Goal: Transaction & Acquisition: Book appointment/travel/reservation

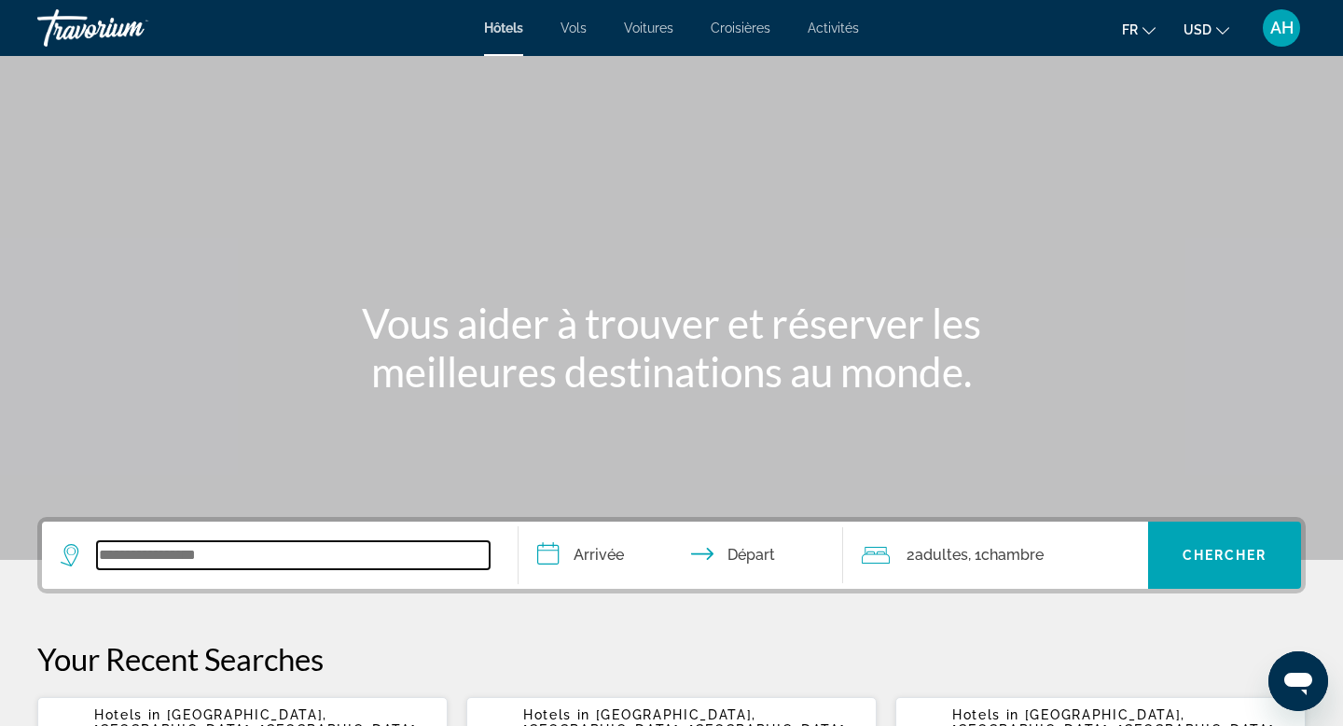
click at [404, 560] on input "Search widget" at bounding box center [293, 555] width 393 height 28
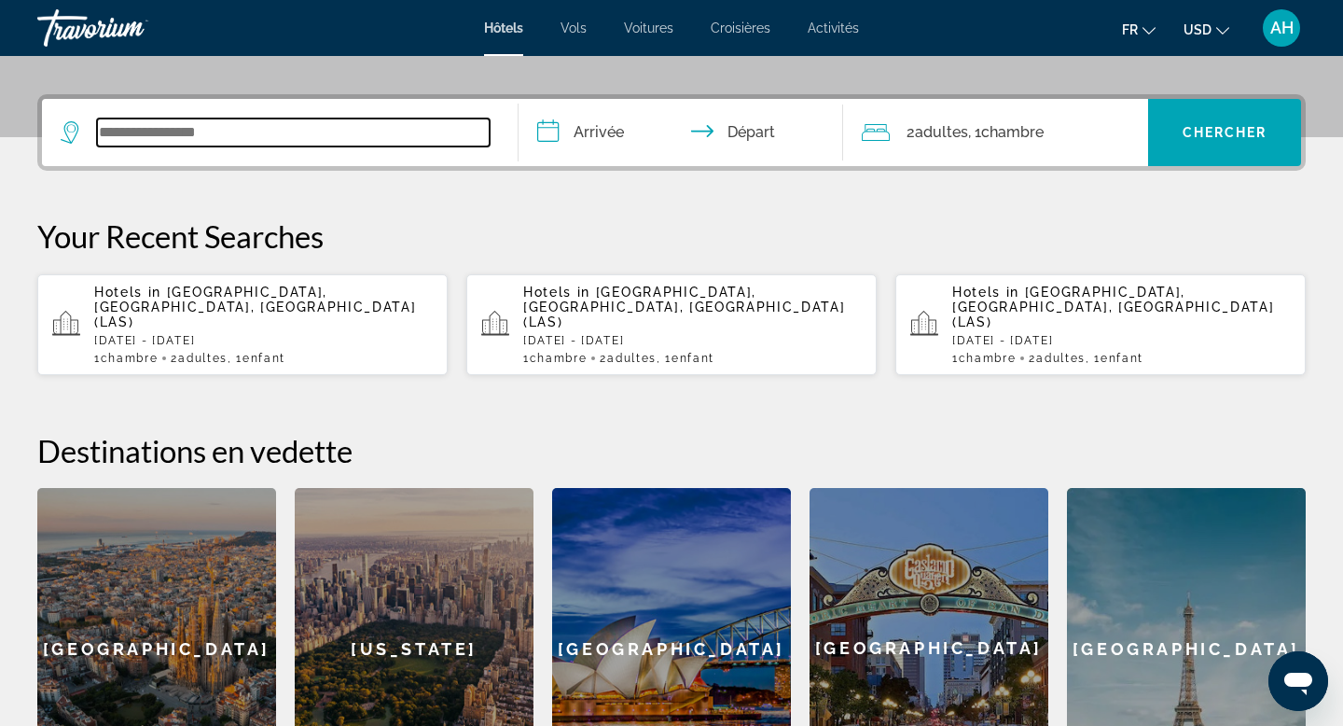
scroll to position [456, 0]
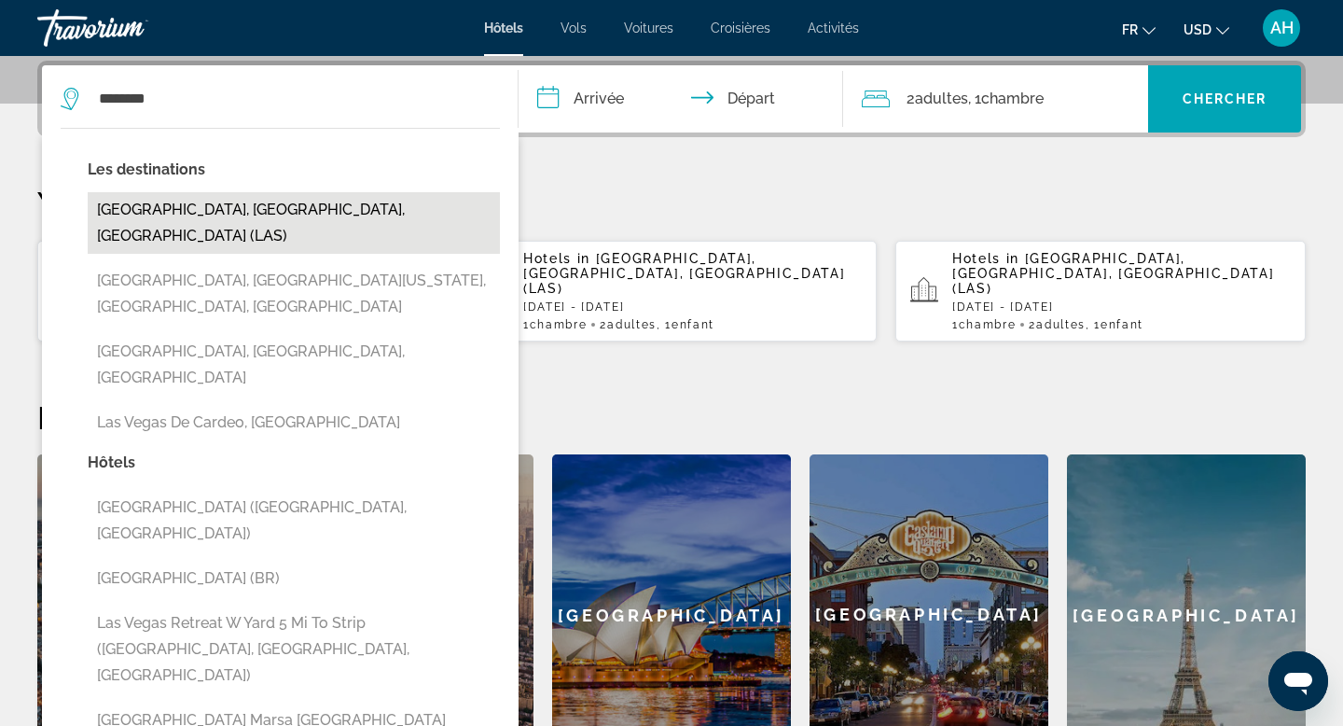
click at [241, 207] on button "[GEOGRAPHIC_DATA], [GEOGRAPHIC_DATA], [GEOGRAPHIC_DATA] (LAS)" at bounding box center [294, 223] width 412 height 62
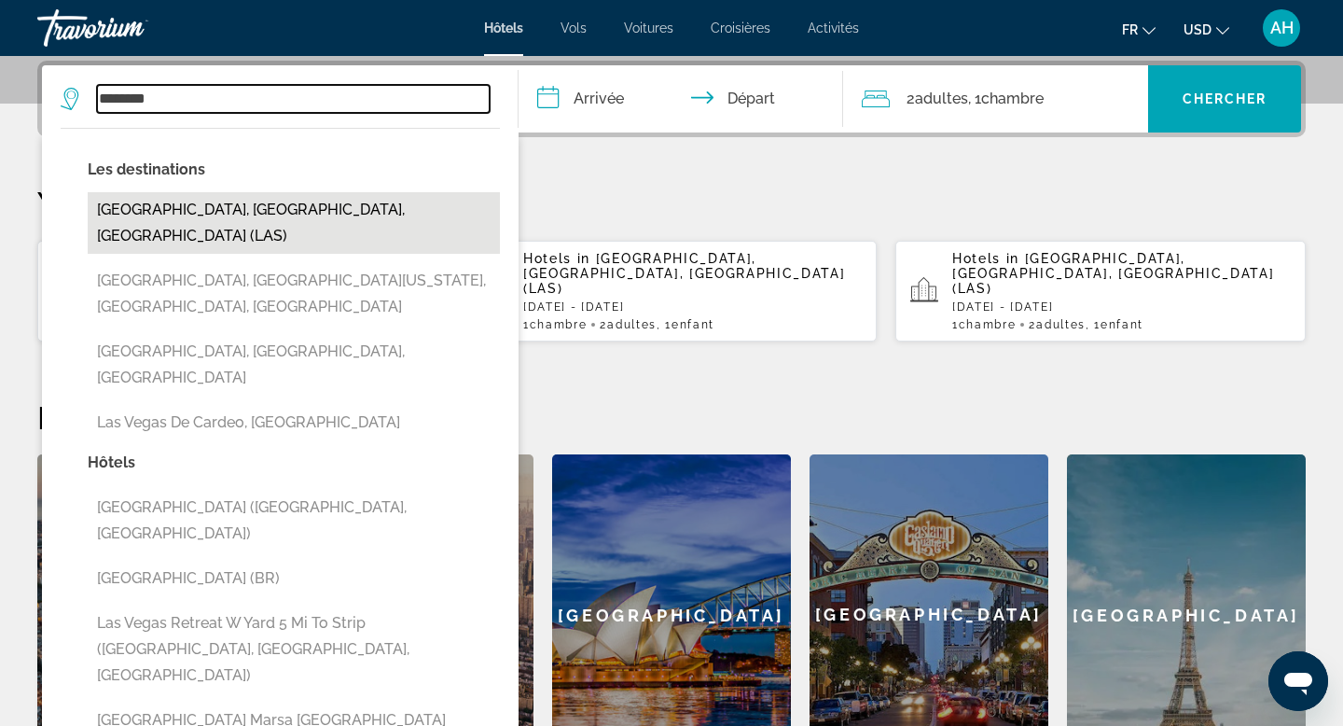
type input "**********"
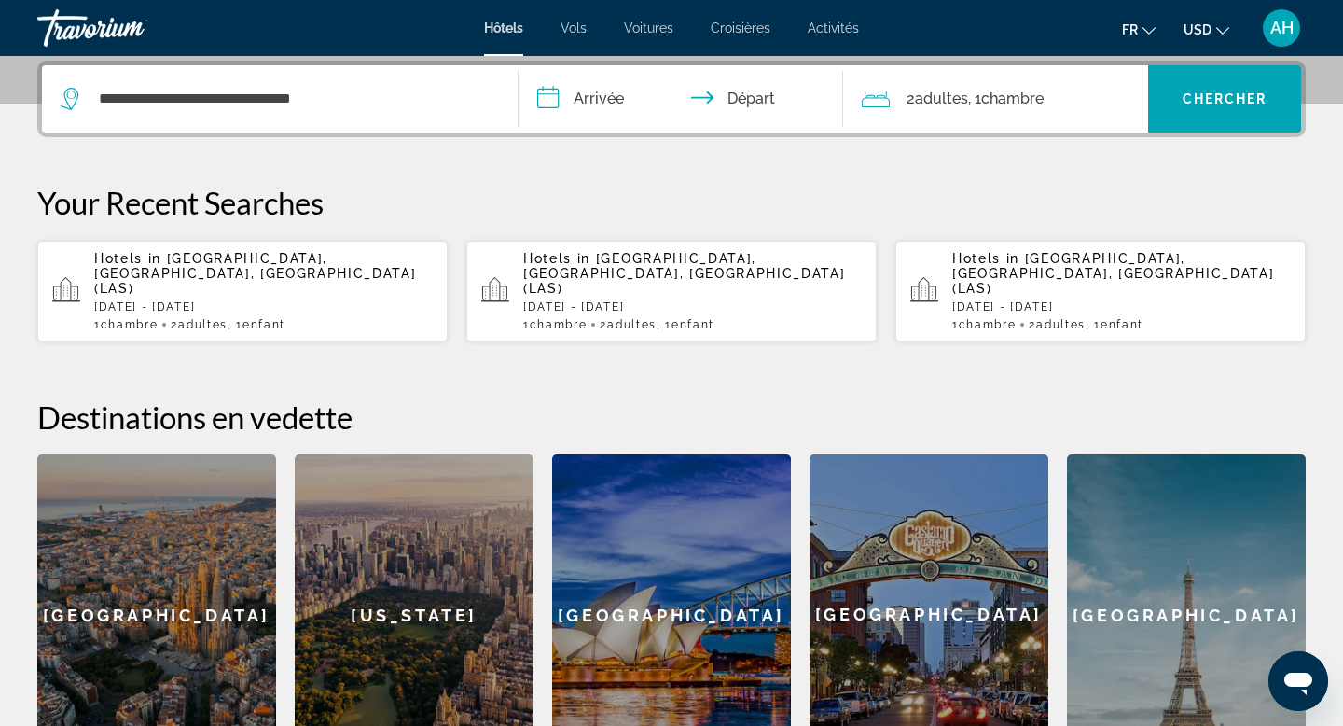
click at [589, 96] on input "**********" at bounding box center [685, 101] width 332 height 73
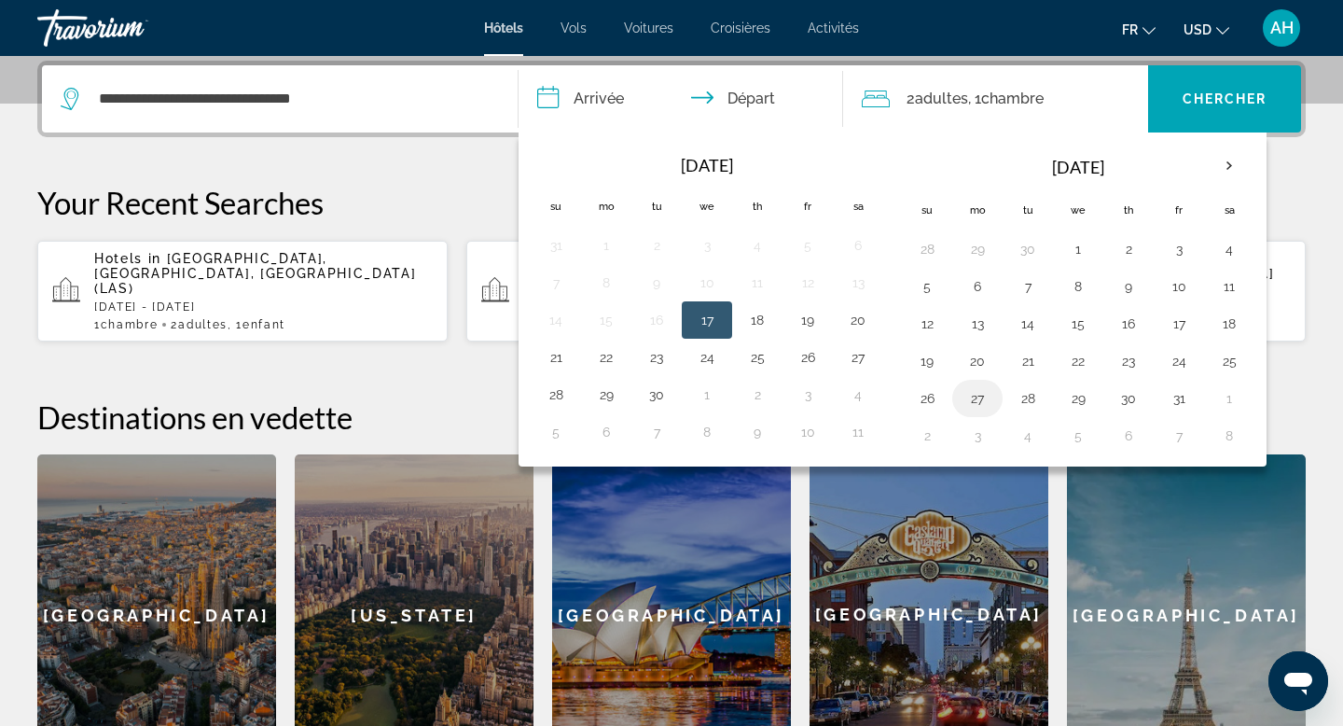
click at [978, 399] on button "27" at bounding box center [978, 398] width 30 height 26
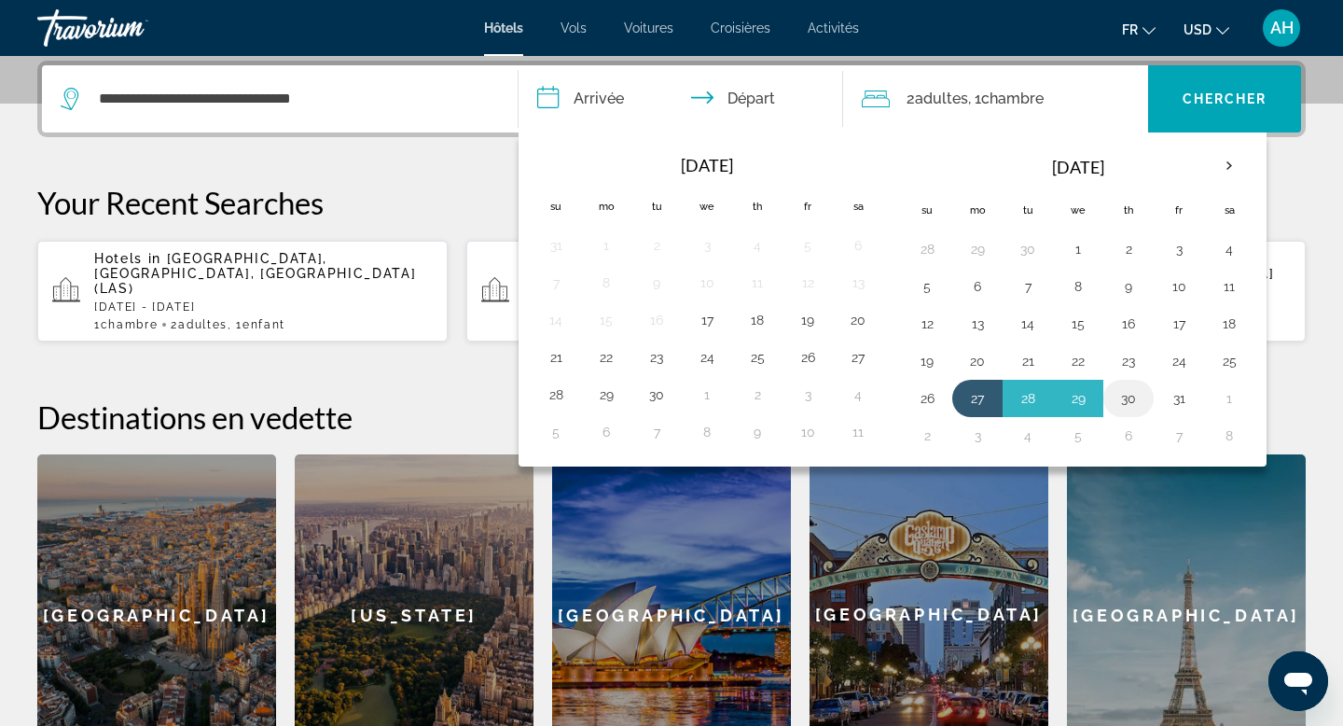
click at [1145, 398] on td "30" at bounding box center [1129, 398] width 50 height 37
click at [1126, 397] on button "30" at bounding box center [1129, 398] width 30 height 26
type input "**********"
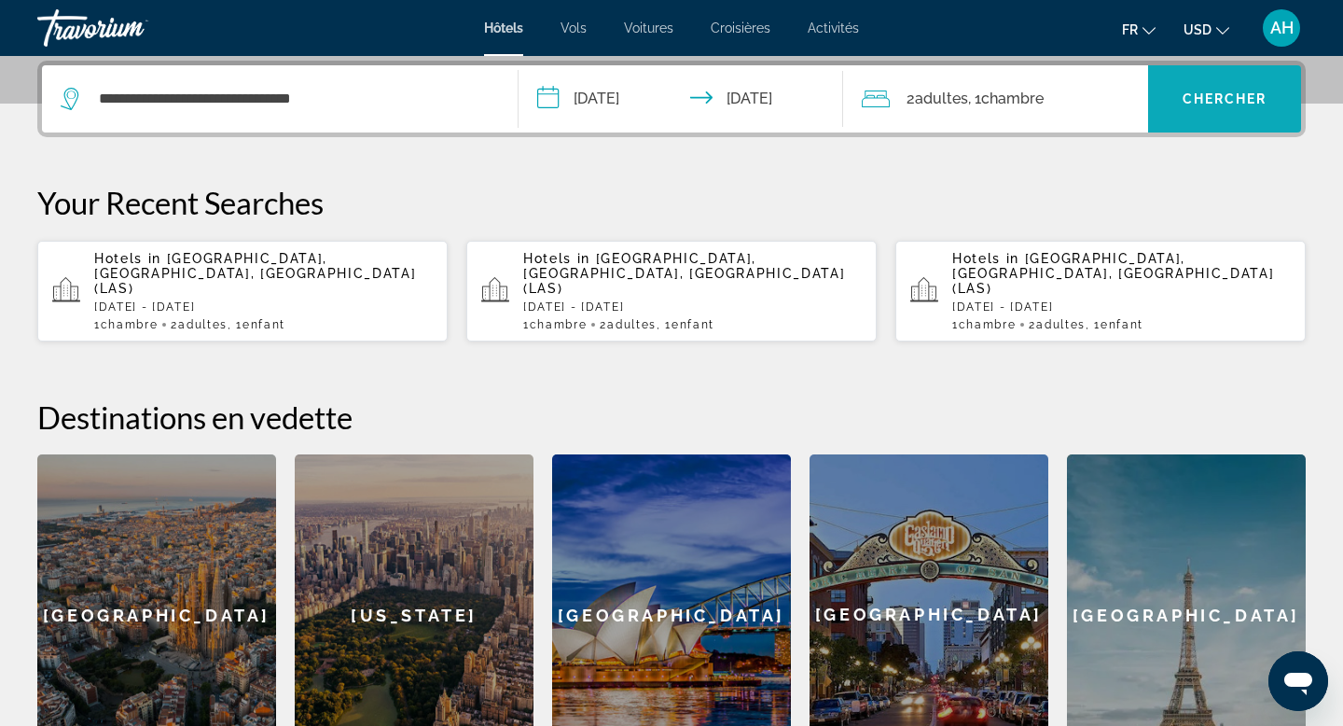
click at [1204, 98] on span "Chercher" at bounding box center [1225, 98] width 85 height 15
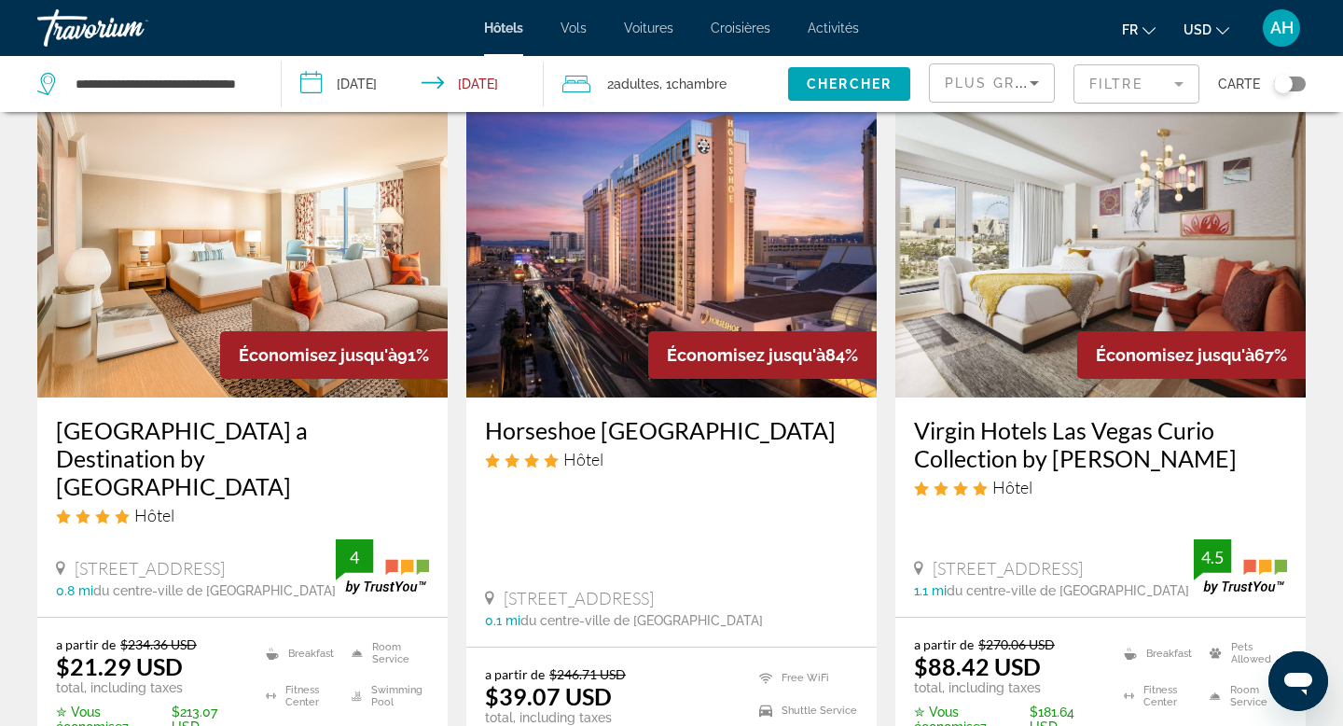
scroll to position [84, 0]
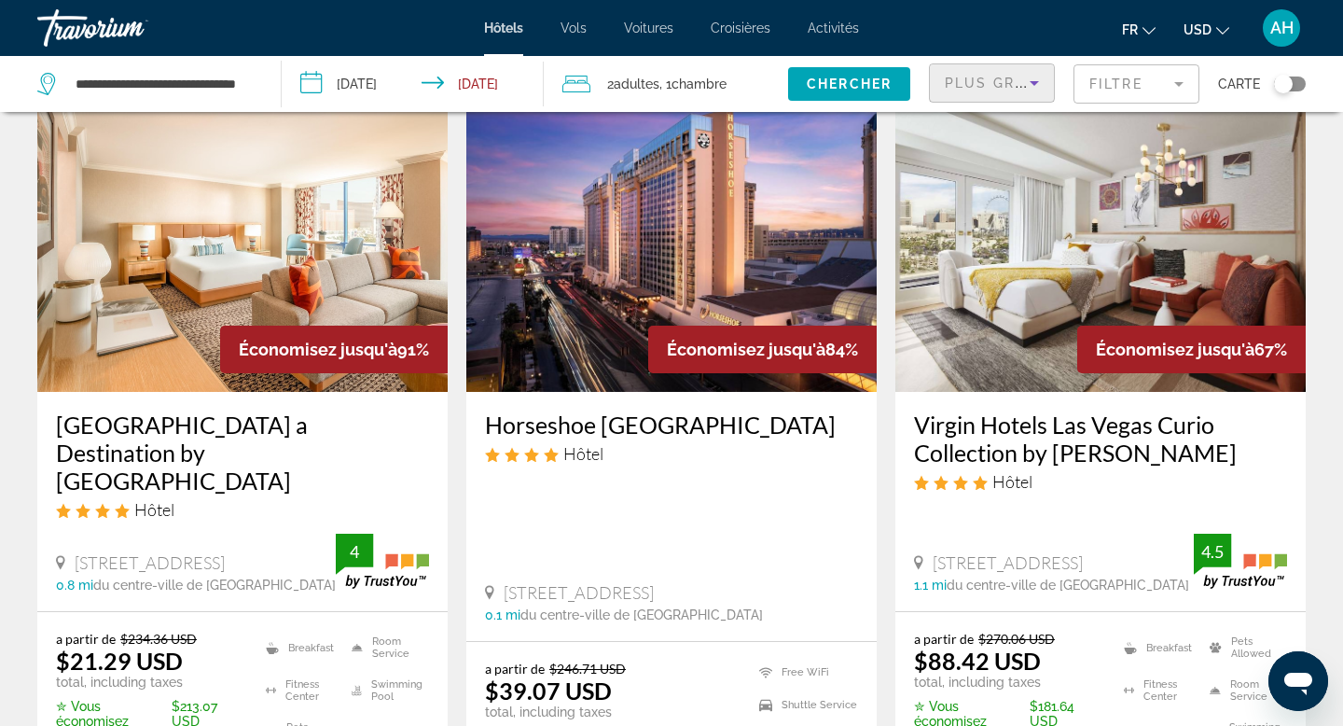
click at [1034, 79] on icon "Sort by" at bounding box center [1034, 83] width 22 height 22
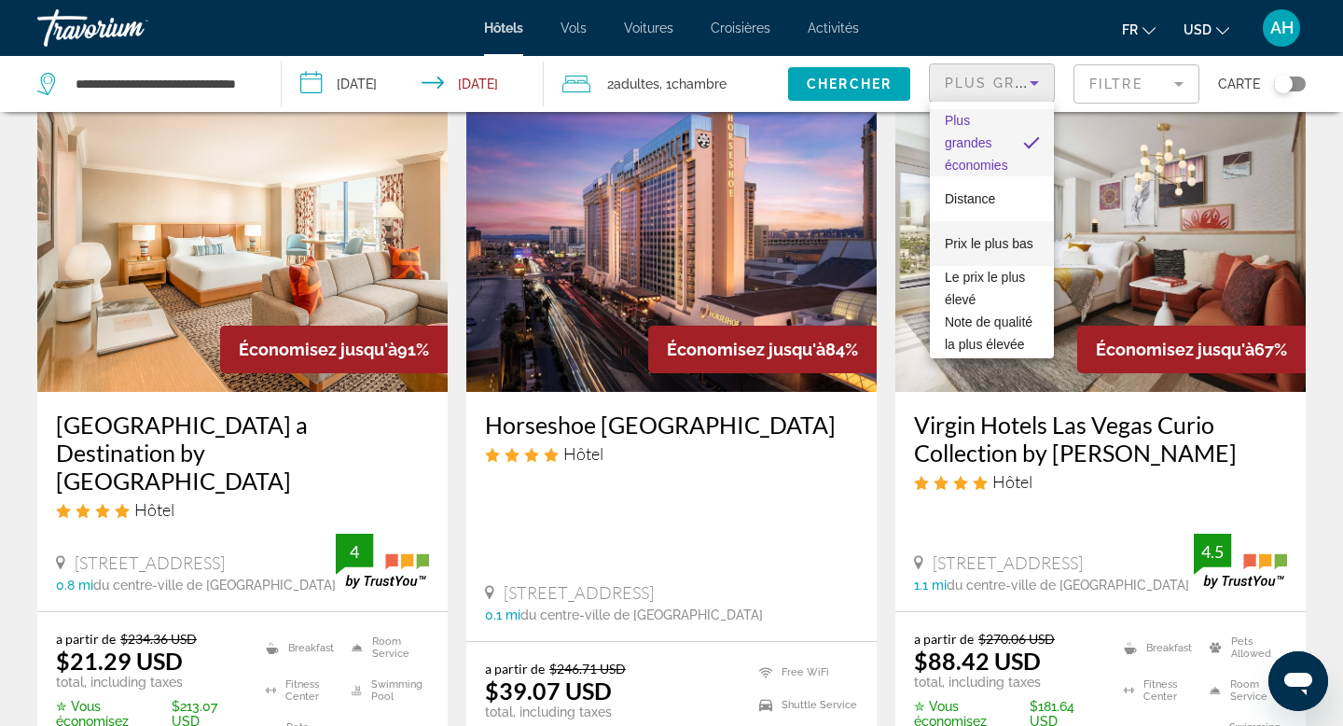
click at [980, 250] on span "Prix le plus bas" at bounding box center [989, 243] width 89 height 15
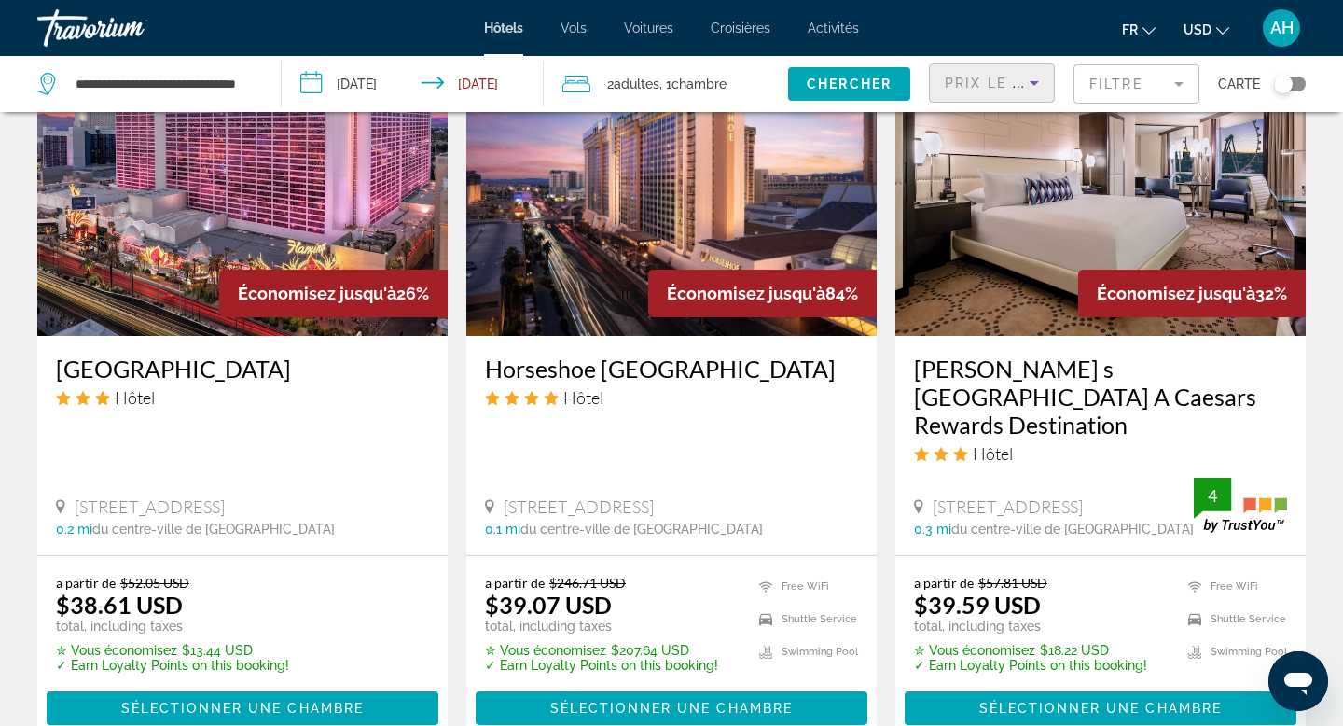
scroll to position [1661, 0]
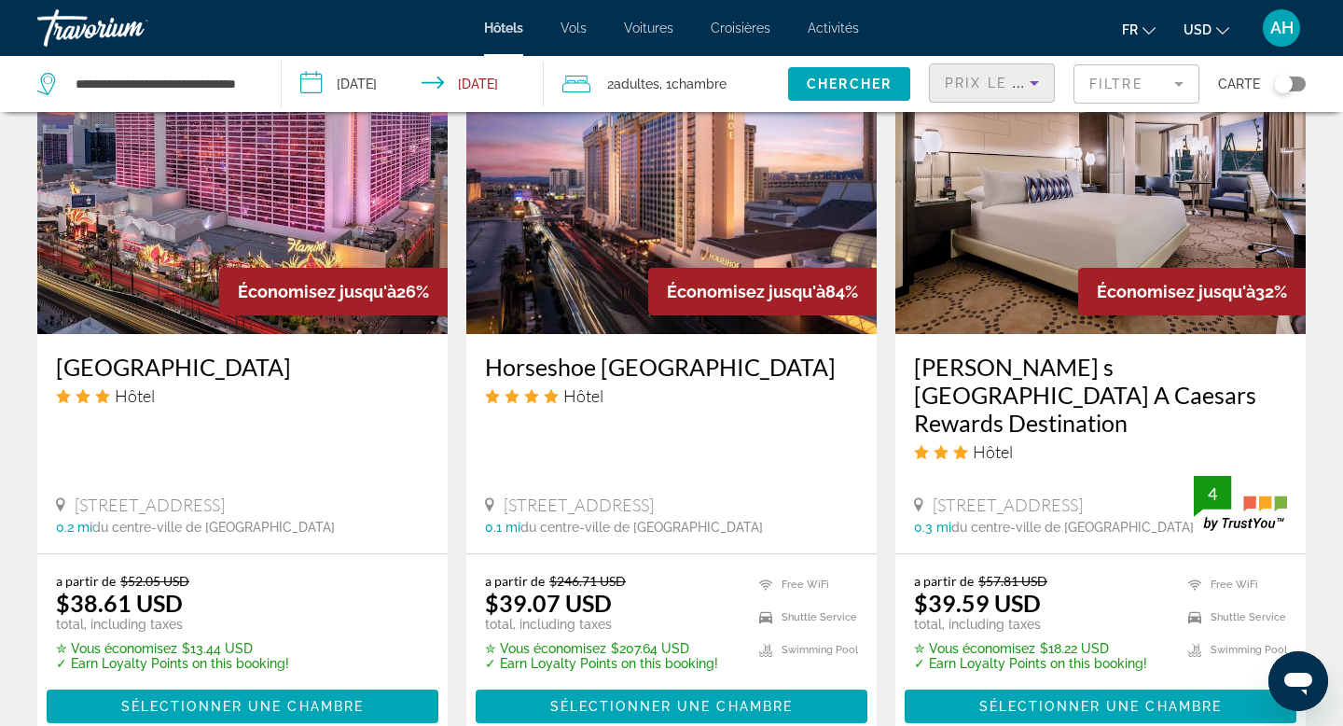
click at [269, 353] on h3 "[GEOGRAPHIC_DATA]" at bounding box center [242, 367] width 373 height 28
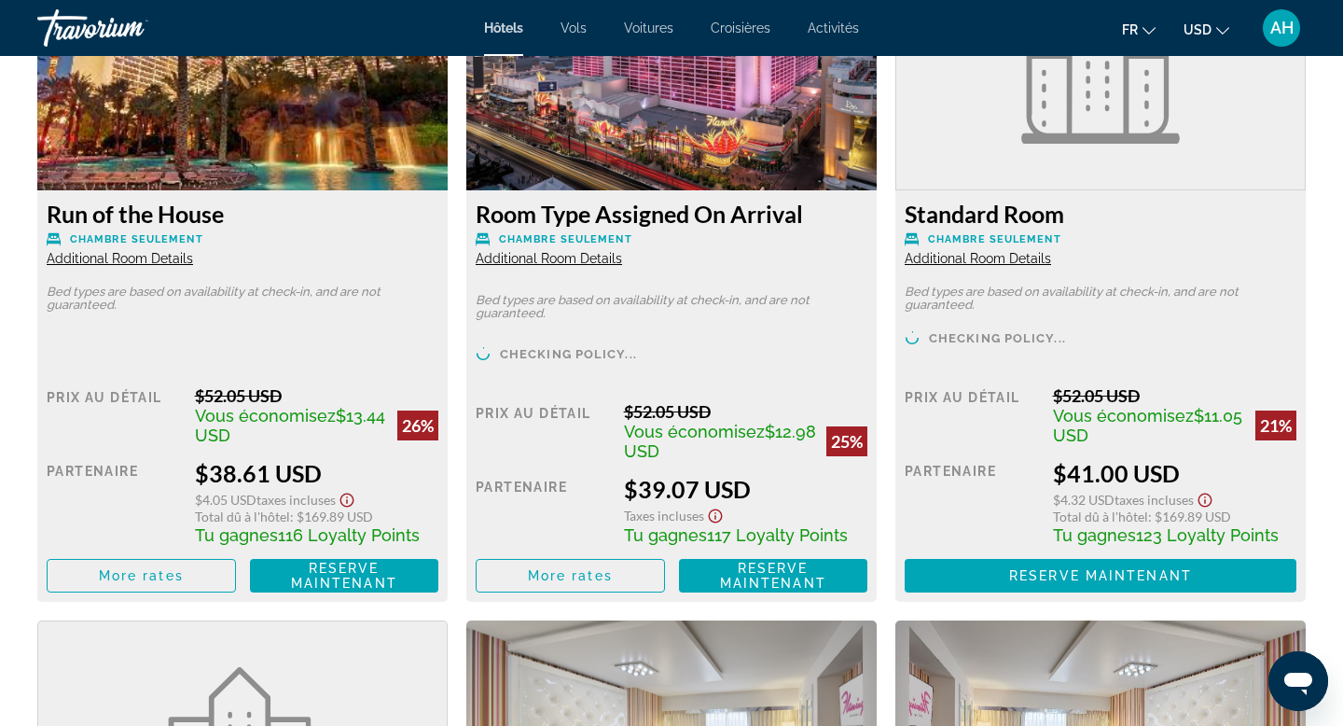
scroll to position [2580, 0]
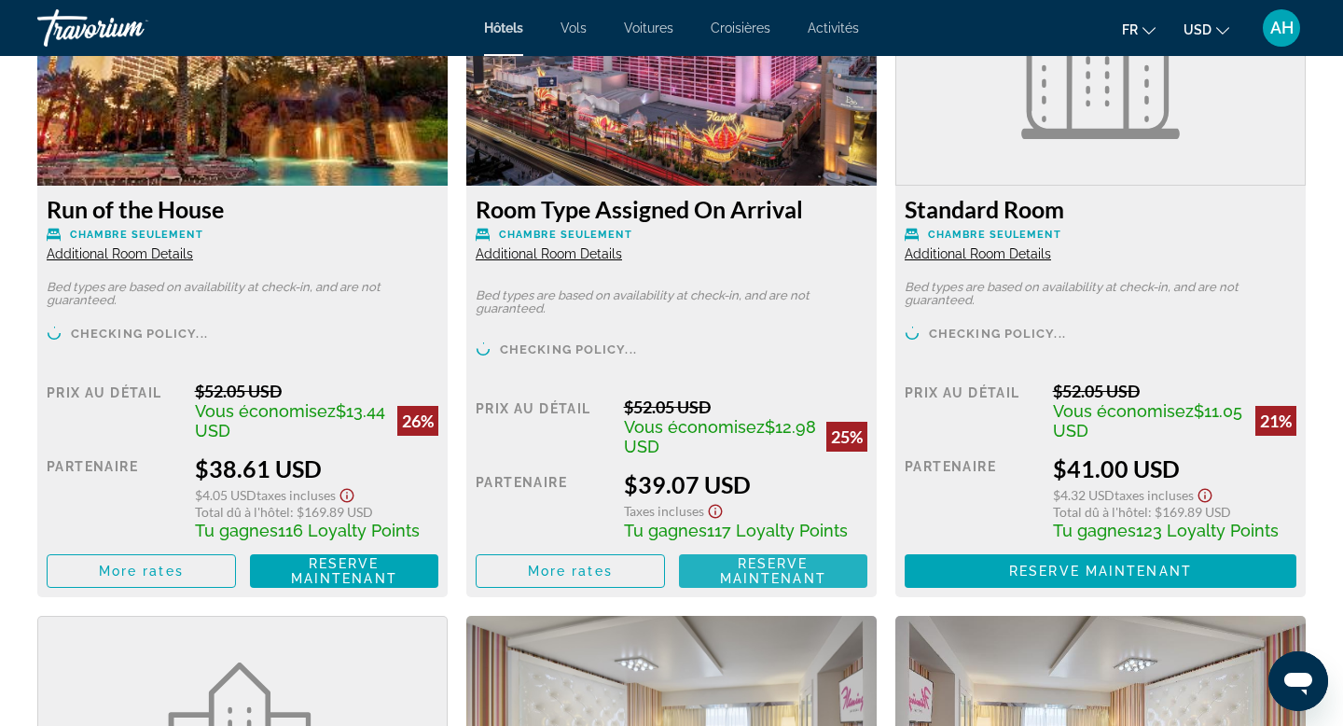
click at [738, 575] on span "Reserve maintenant" at bounding box center [773, 571] width 106 height 30
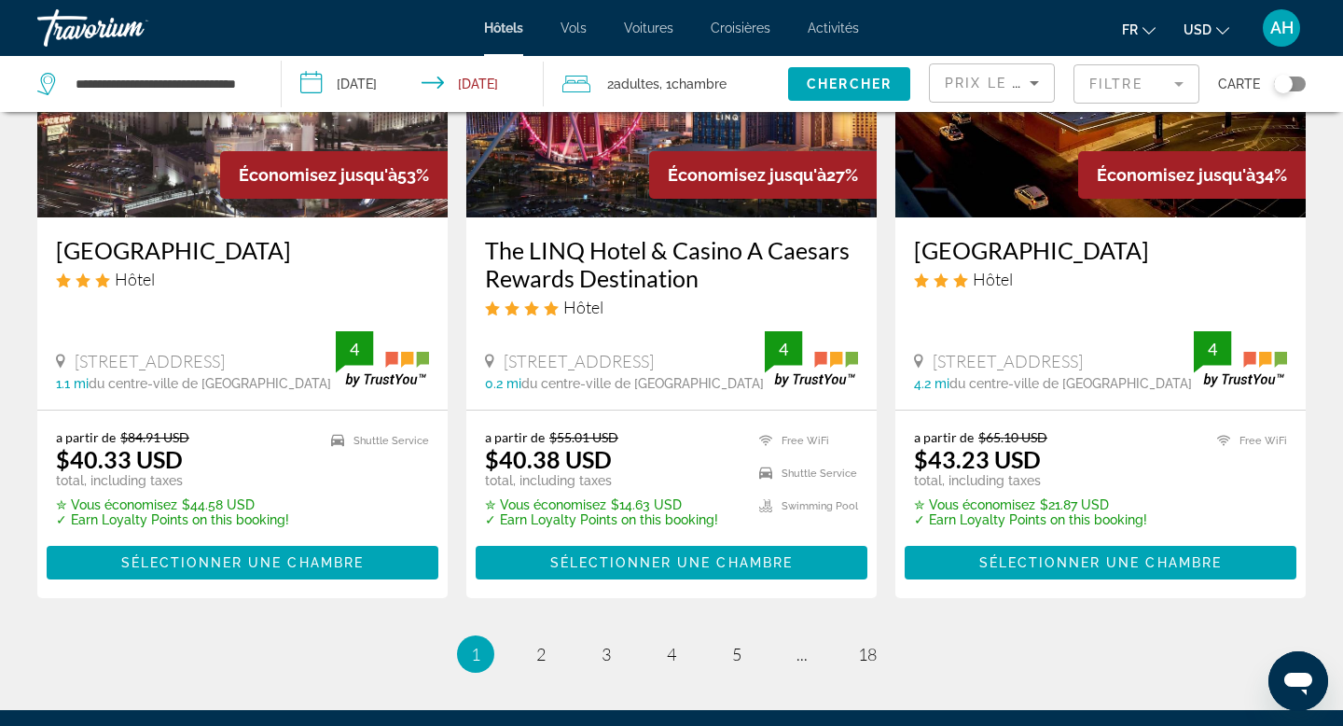
scroll to position [2523, 0]
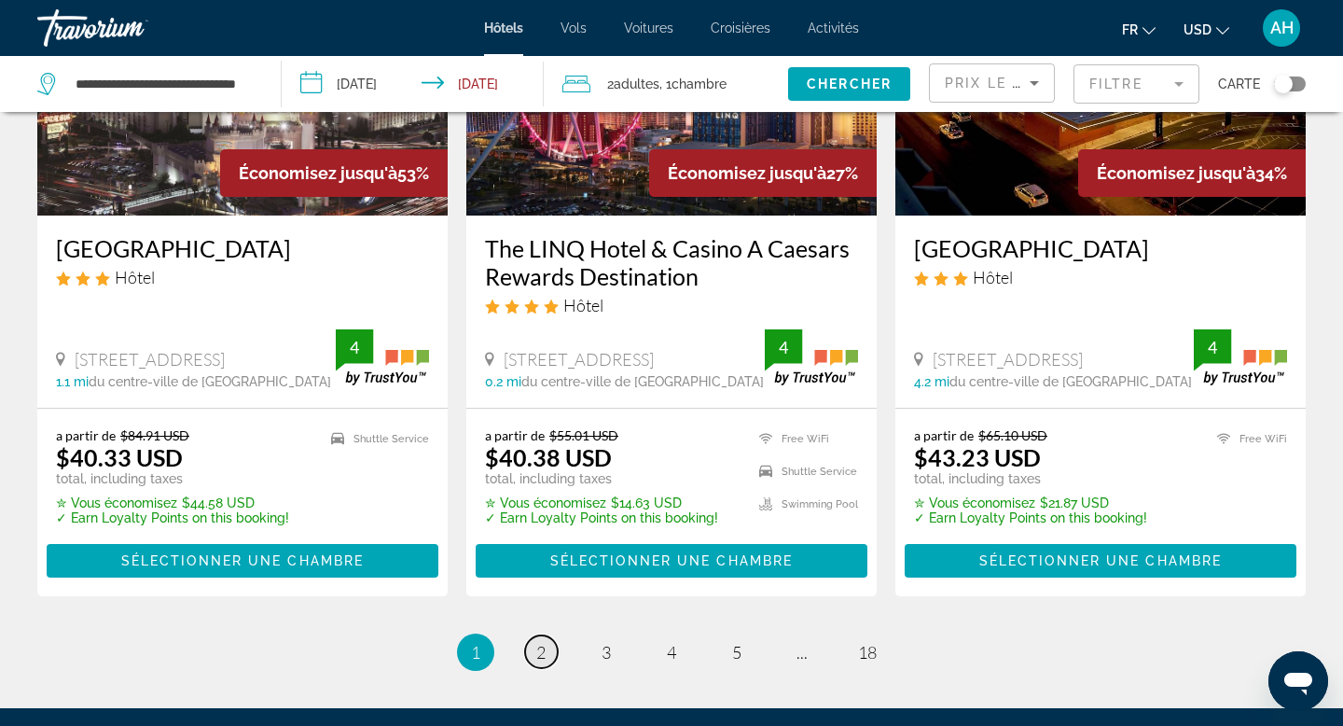
click at [537, 642] on span "2" at bounding box center [540, 652] width 9 height 21
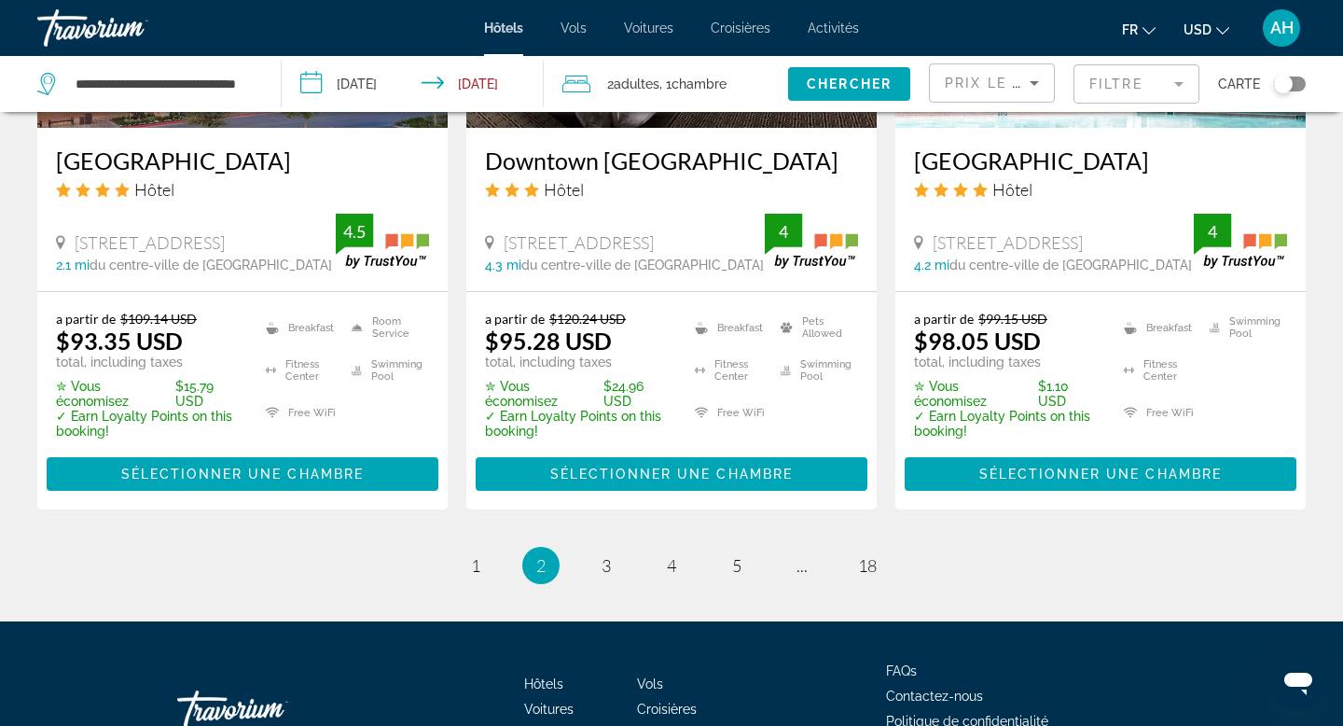
scroll to position [2651, 0]
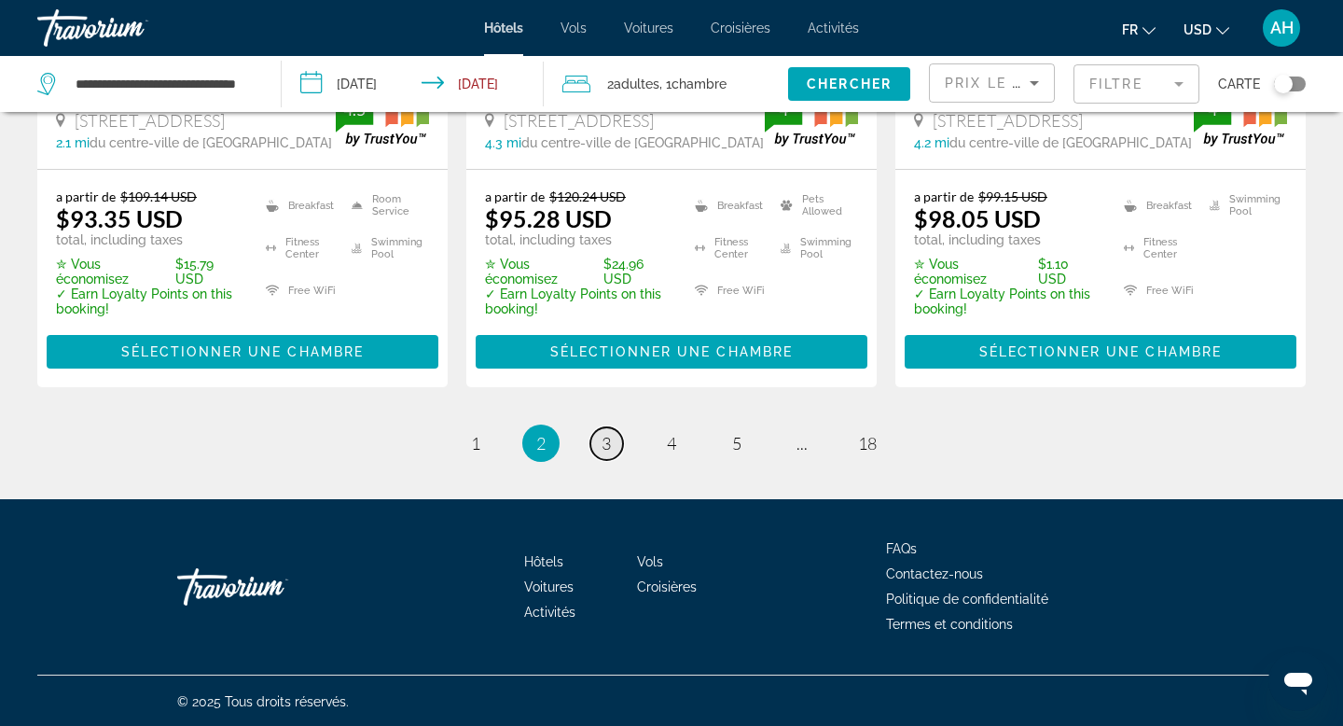
click at [612, 449] on link "page 3" at bounding box center [606, 443] width 33 height 33
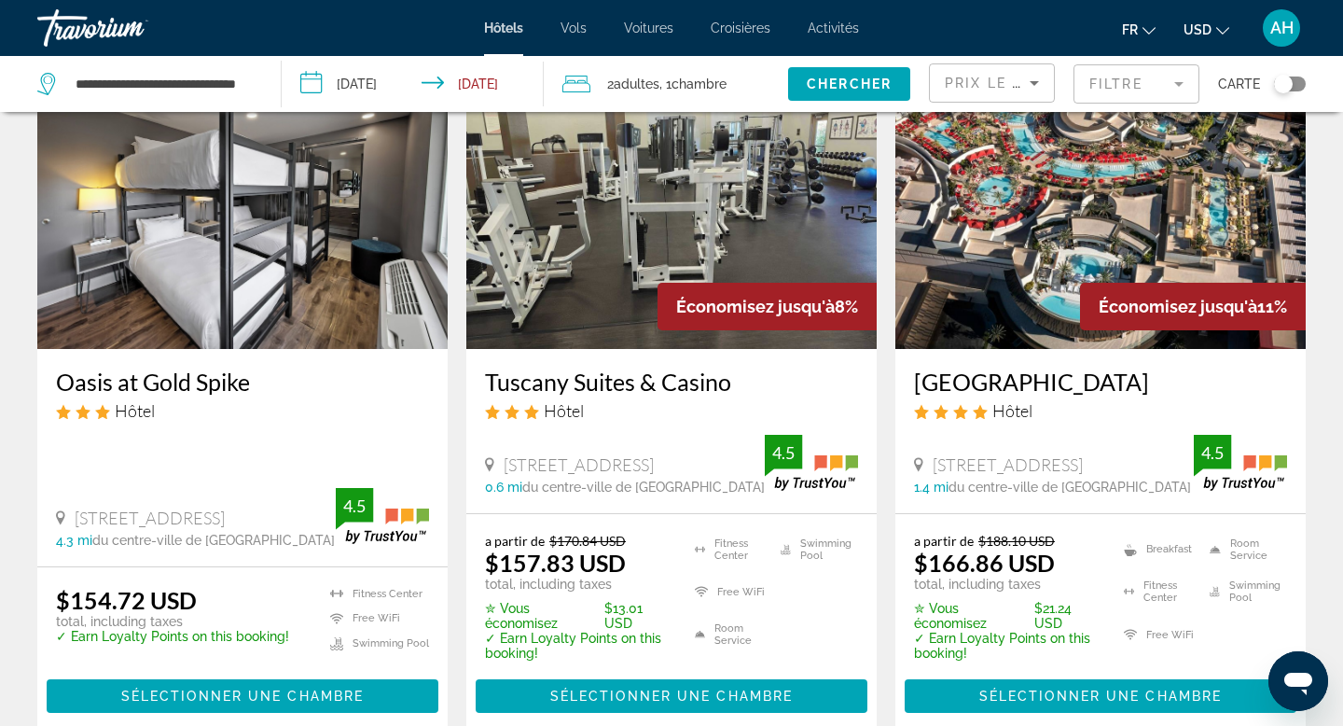
scroll to position [2476, 0]
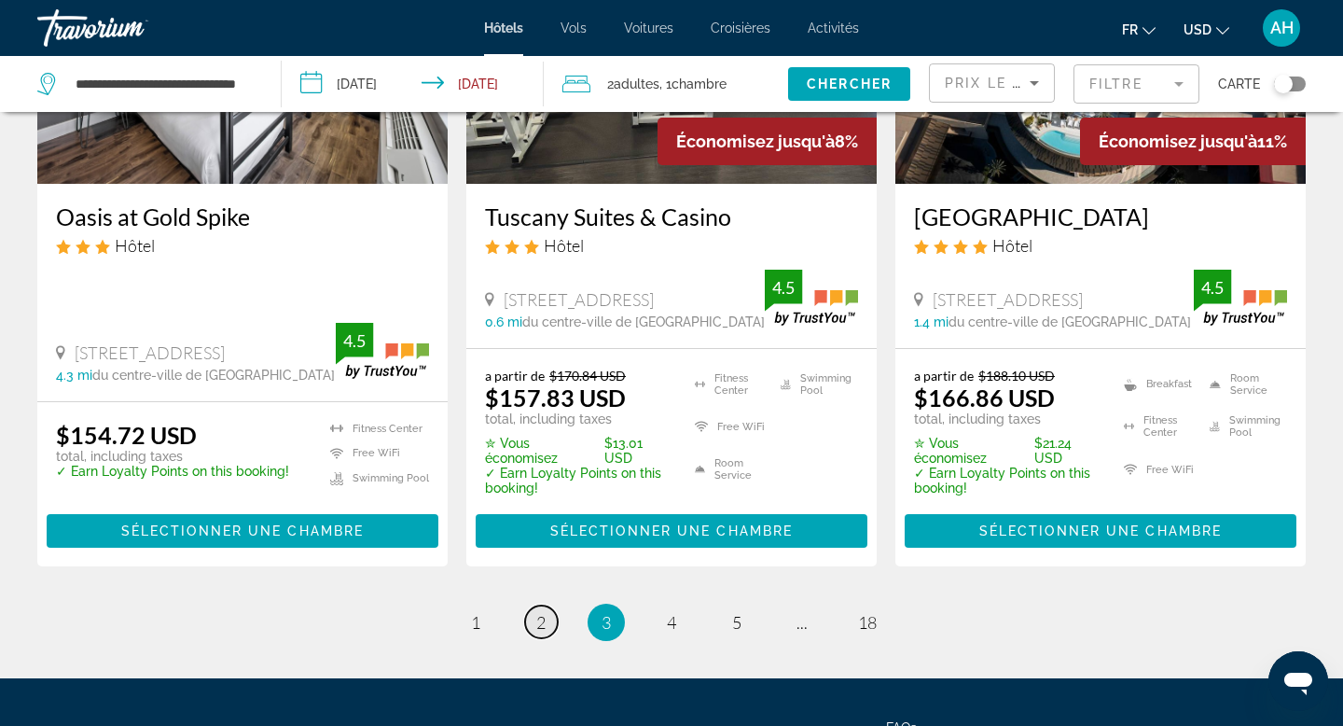
click at [543, 612] on span "2" at bounding box center [540, 622] width 9 height 21
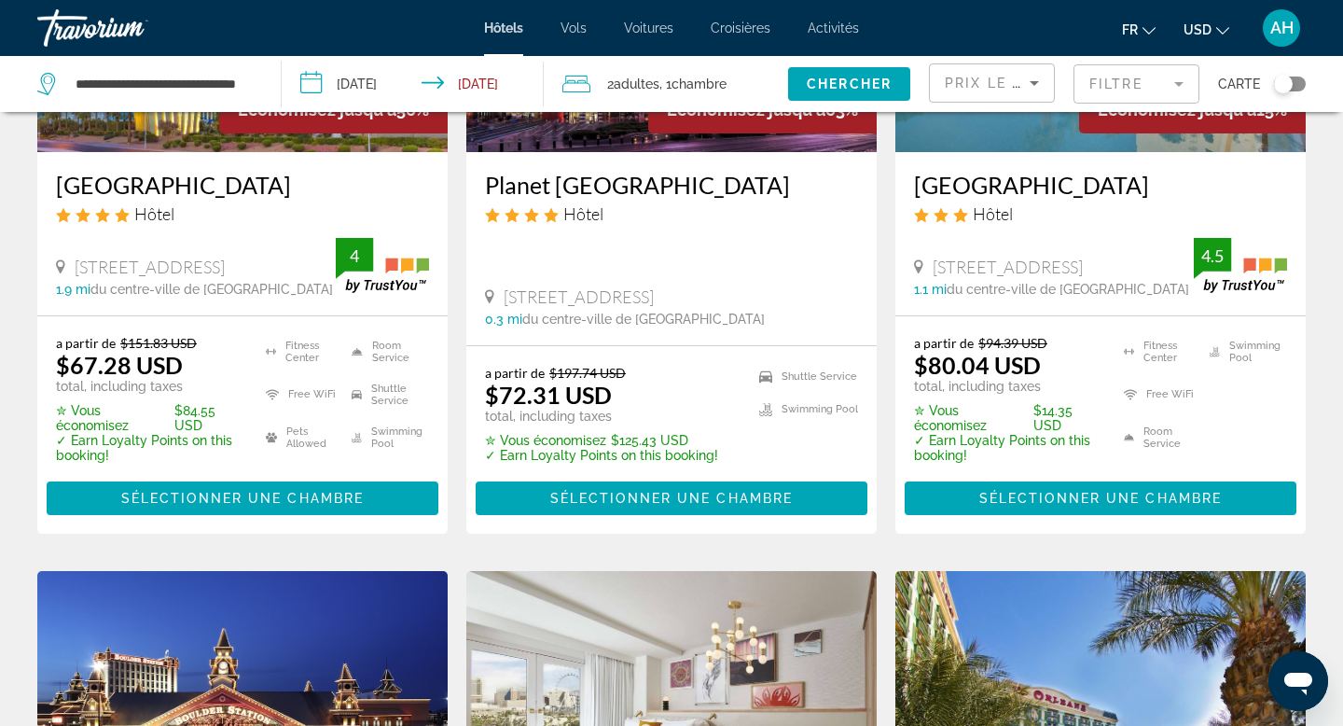
scroll to position [964, 0]
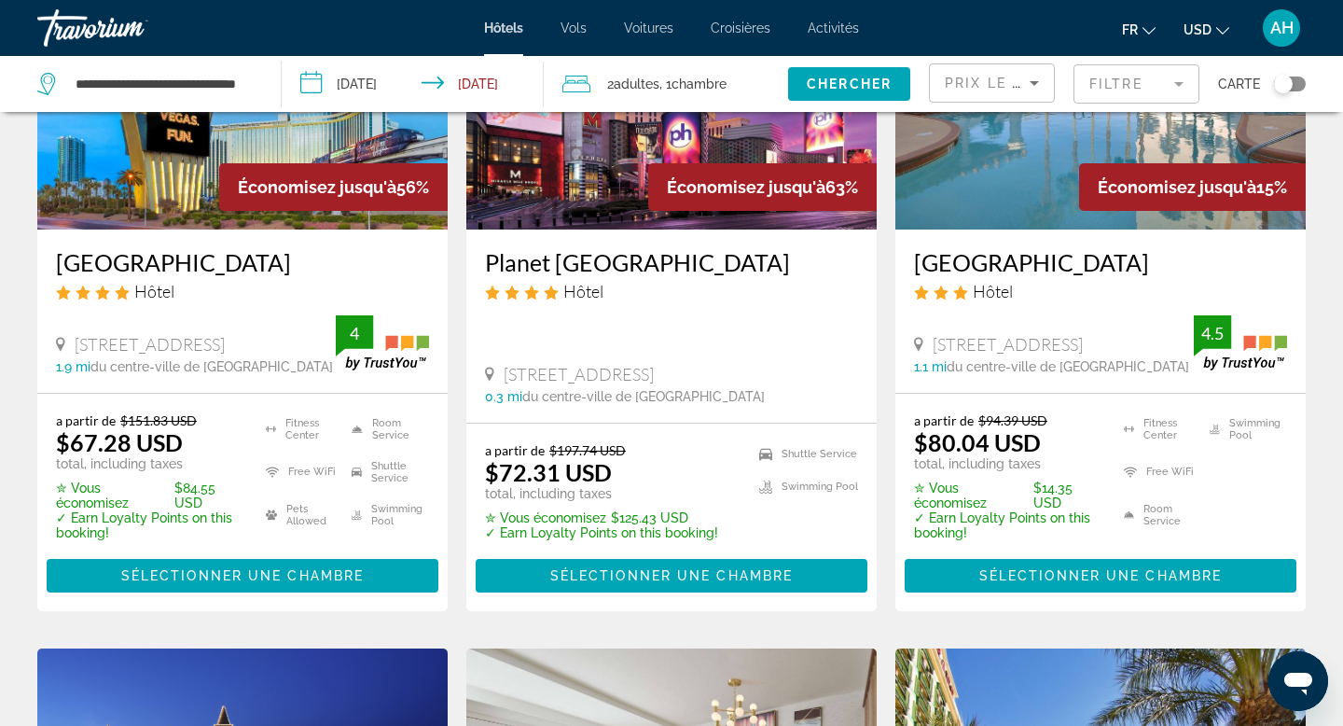
click at [82, 29] on div "Travorium" at bounding box center [130, 28] width 187 height 49
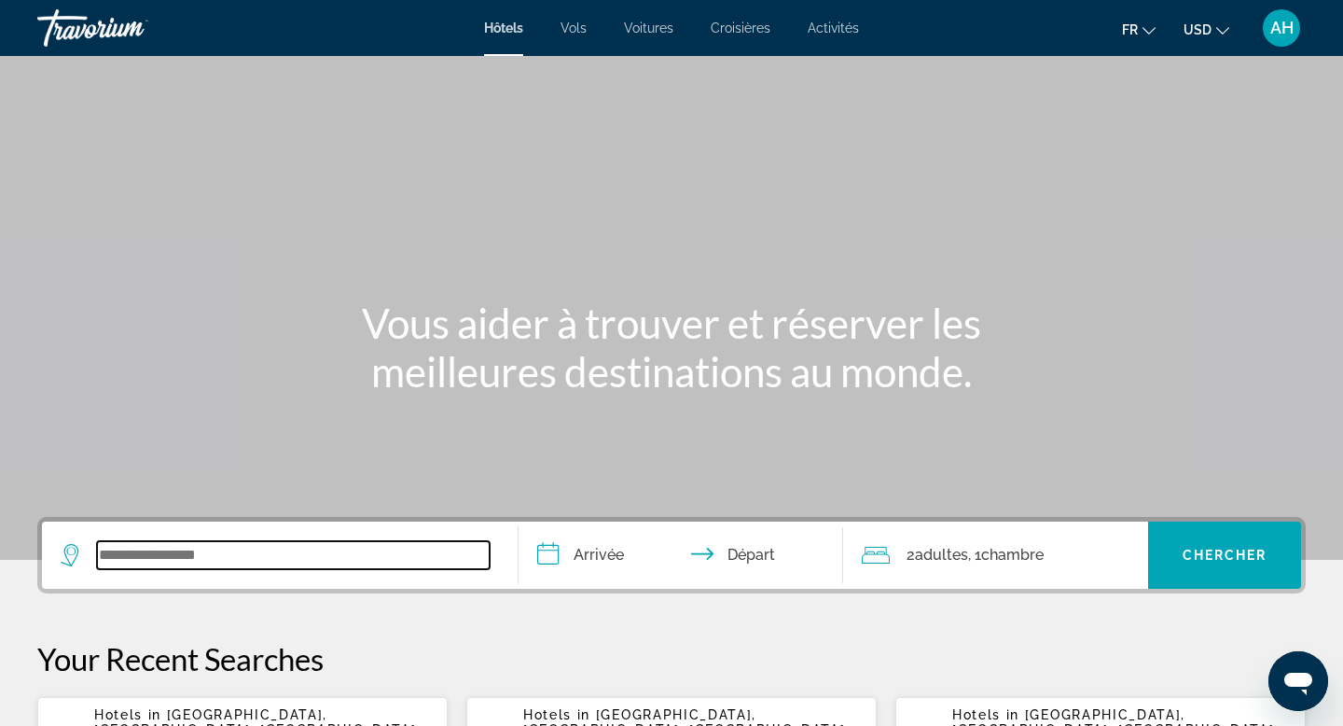
click at [213, 555] on input "Search widget" at bounding box center [293, 555] width 393 height 28
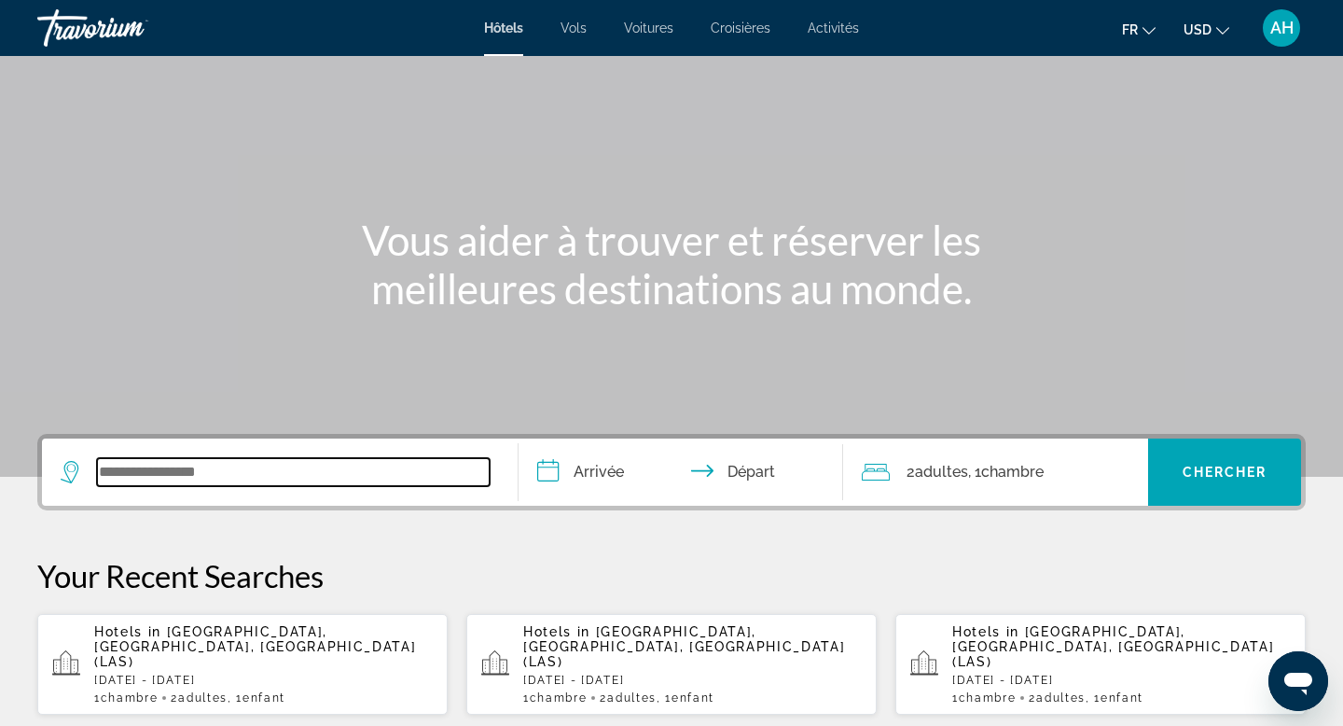
scroll to position [85, 0]
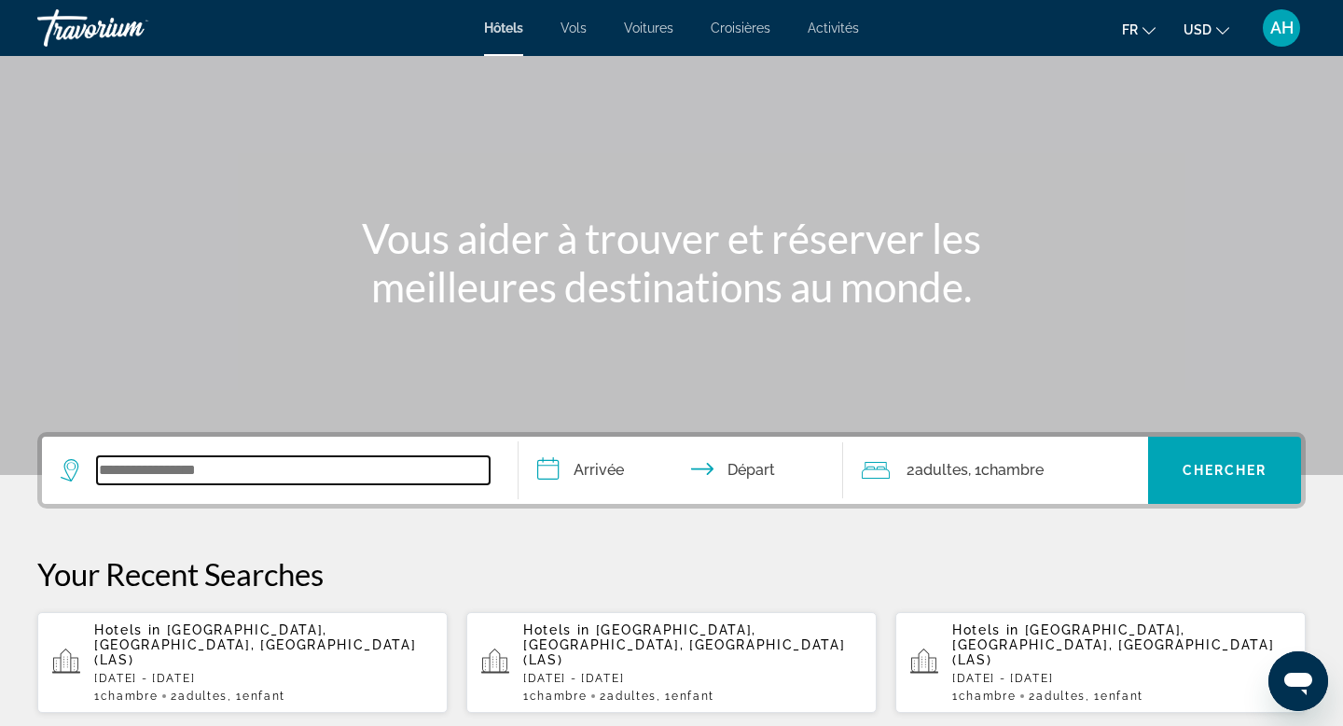
click at [265, 470] on input "Search widget" at bounding box center [293, 470] width 393 height 28
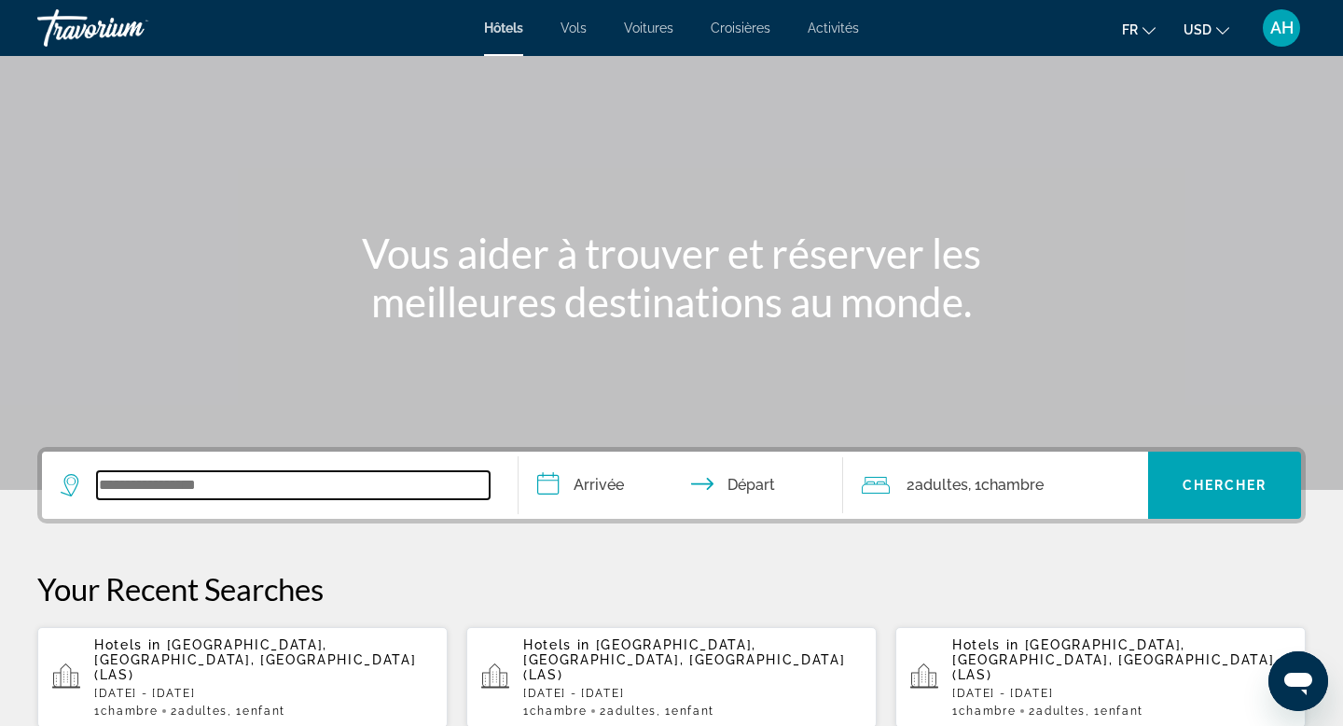
scroll to position [71, 0]
click at [272, 485] on input "Search widget" at bounding box center [293, 484] width 393 height 28
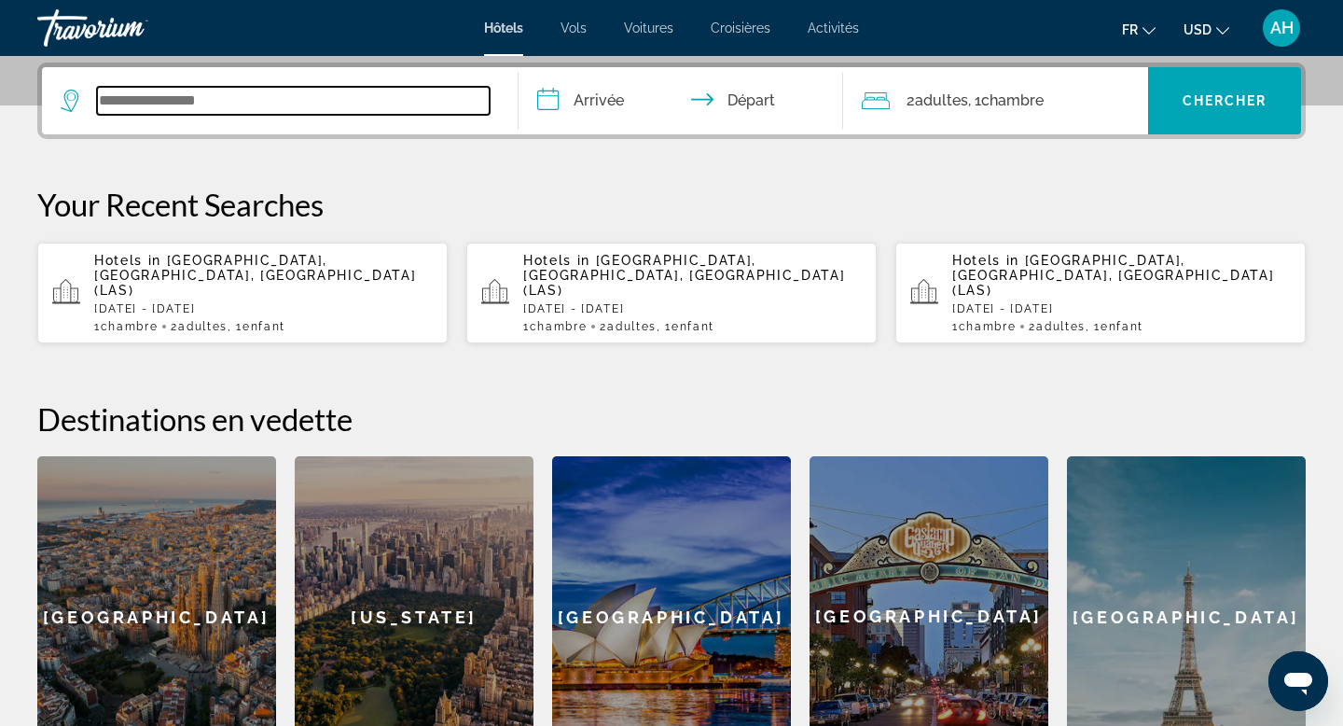
scroll to position [456, 0]
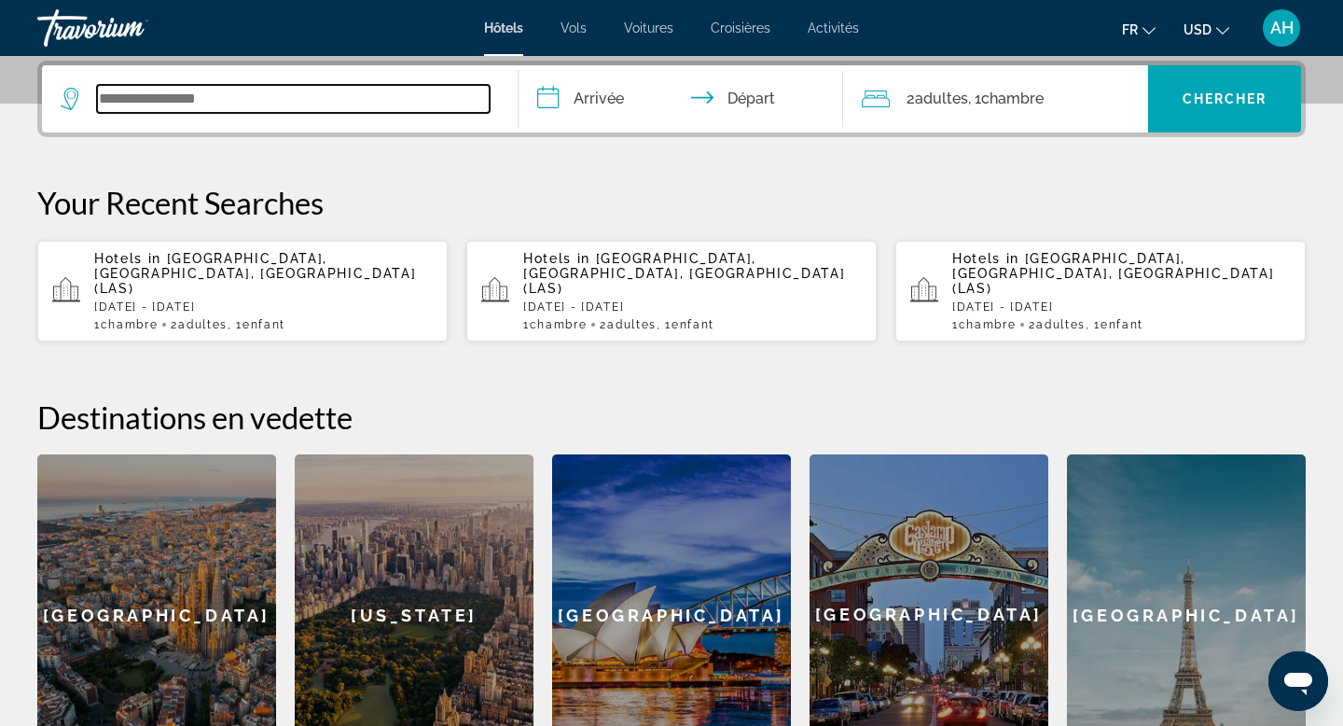
click at [234, 104] on input "Search widget" at bounding box center [293, 99] width 393 height 28
type input "*"
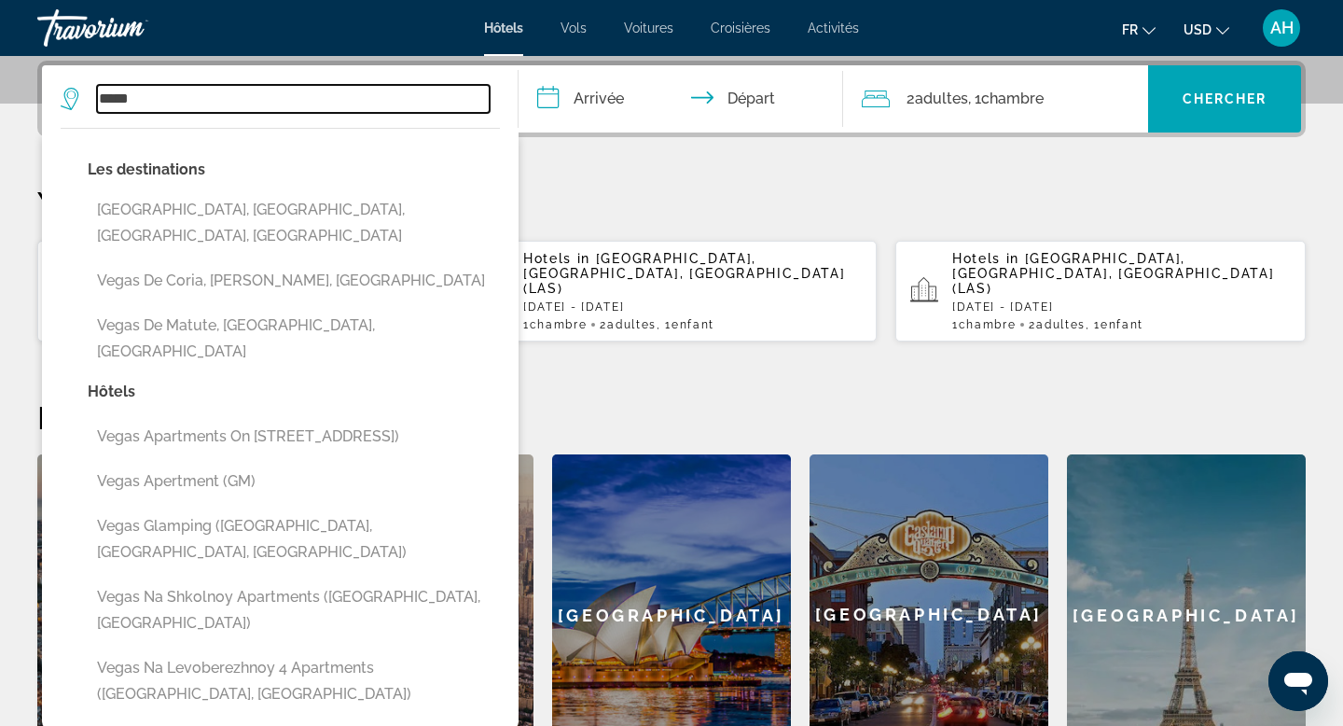
drag, startPoint x: 173, startPoint y: 109, endPoint x: 50, endPoint y: 82, distance: 125.2
click at [49, 85] on app-destination-search "***** [GEOGRAPHIC_DATA], [GEOGRAPHIC_DATA], [GEOGRAPHIC_DATA], [GEOGRAPHIC_DATA…" at bounding box center [280, 98] width 477 height 67
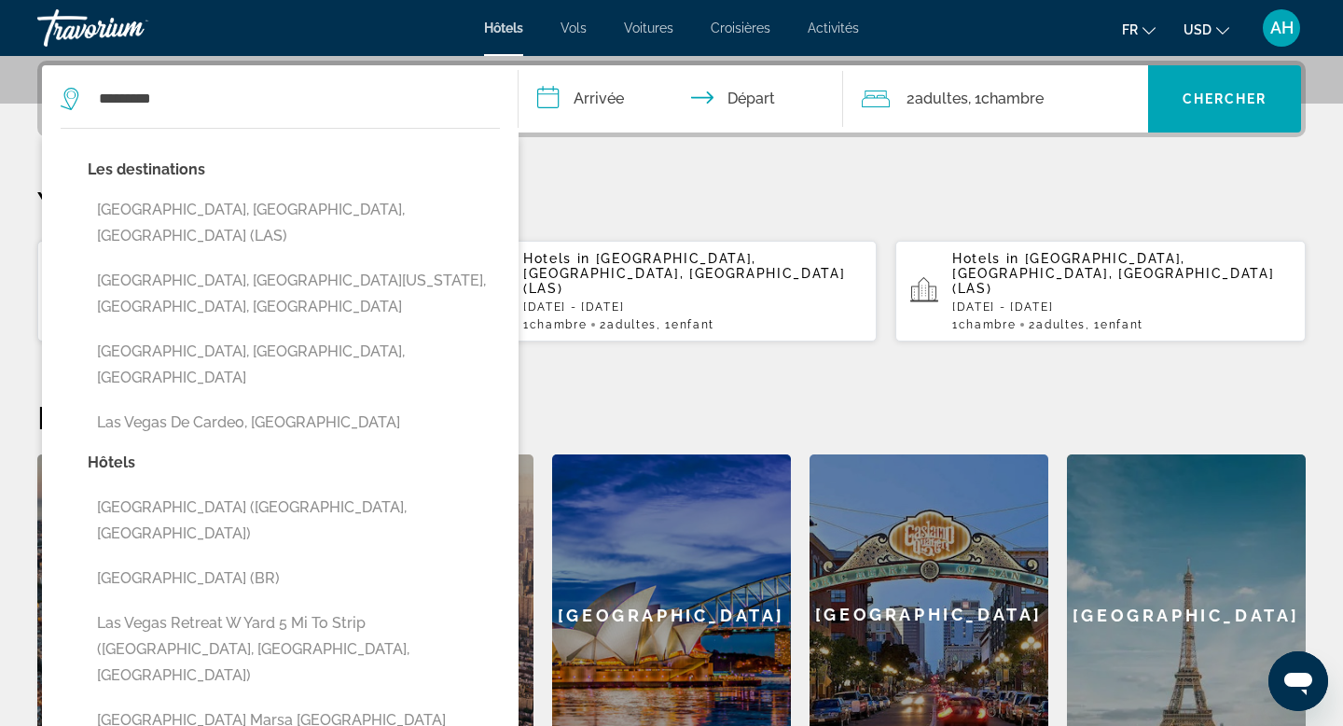
click at [130, 211] on button "[GEOGRAPHIC_DATA], [GEOGRAPHIC_DATA], [GEOGRAPHIC_DATA] (LAS)" at bounding box center [294, 223] width 412 height 62
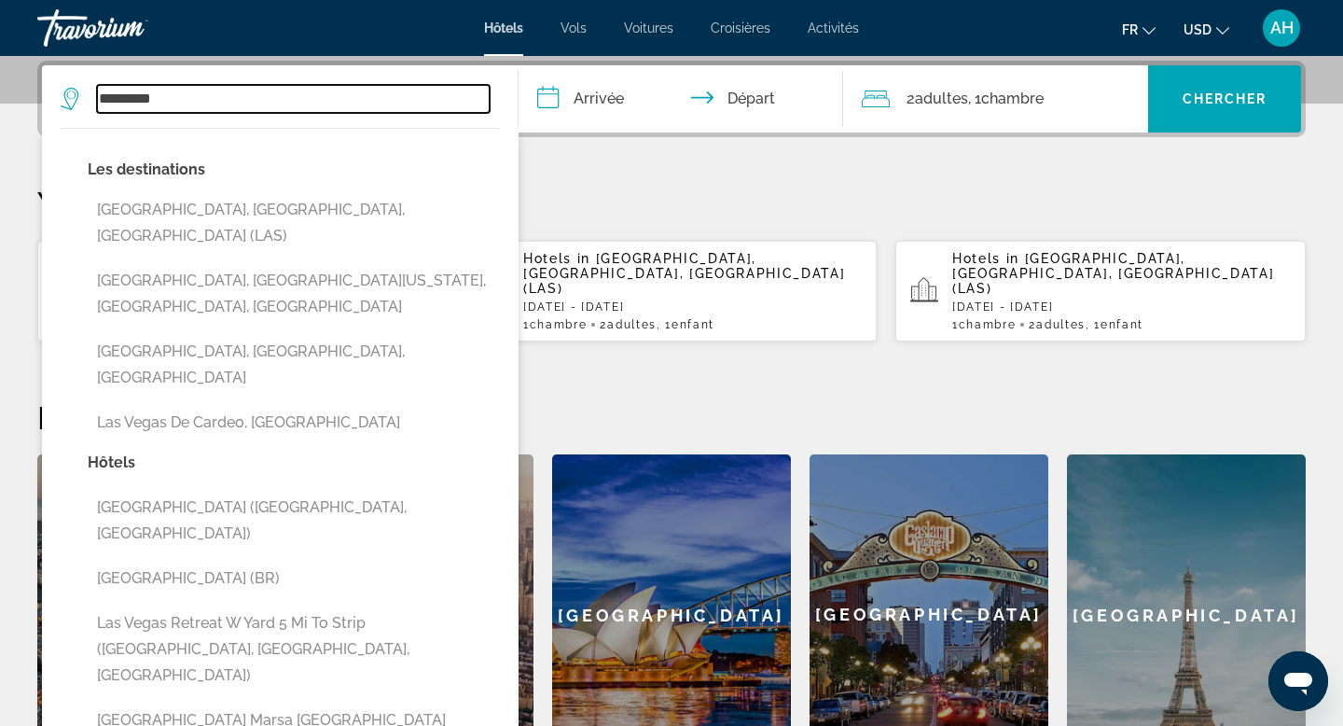
type input "**********"
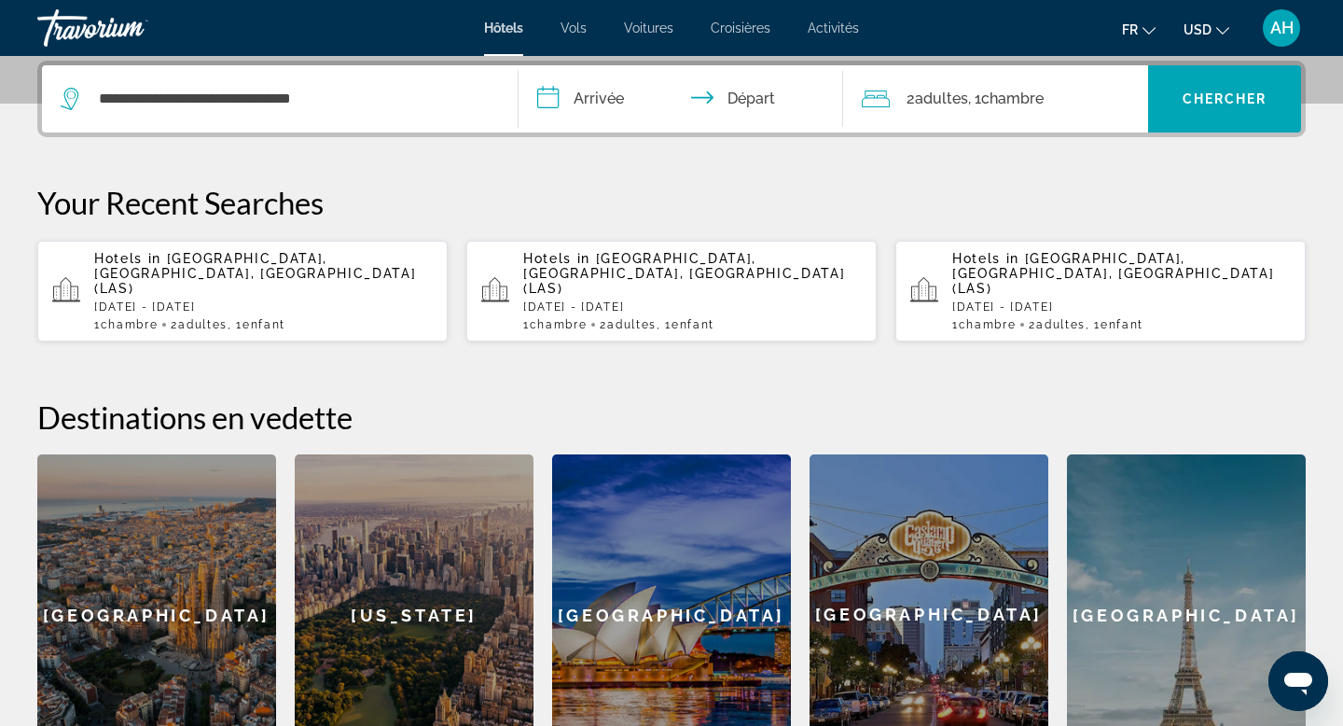
click at [598, 99] on input "**********" at bounding box center [685, 101] width 332 height 73
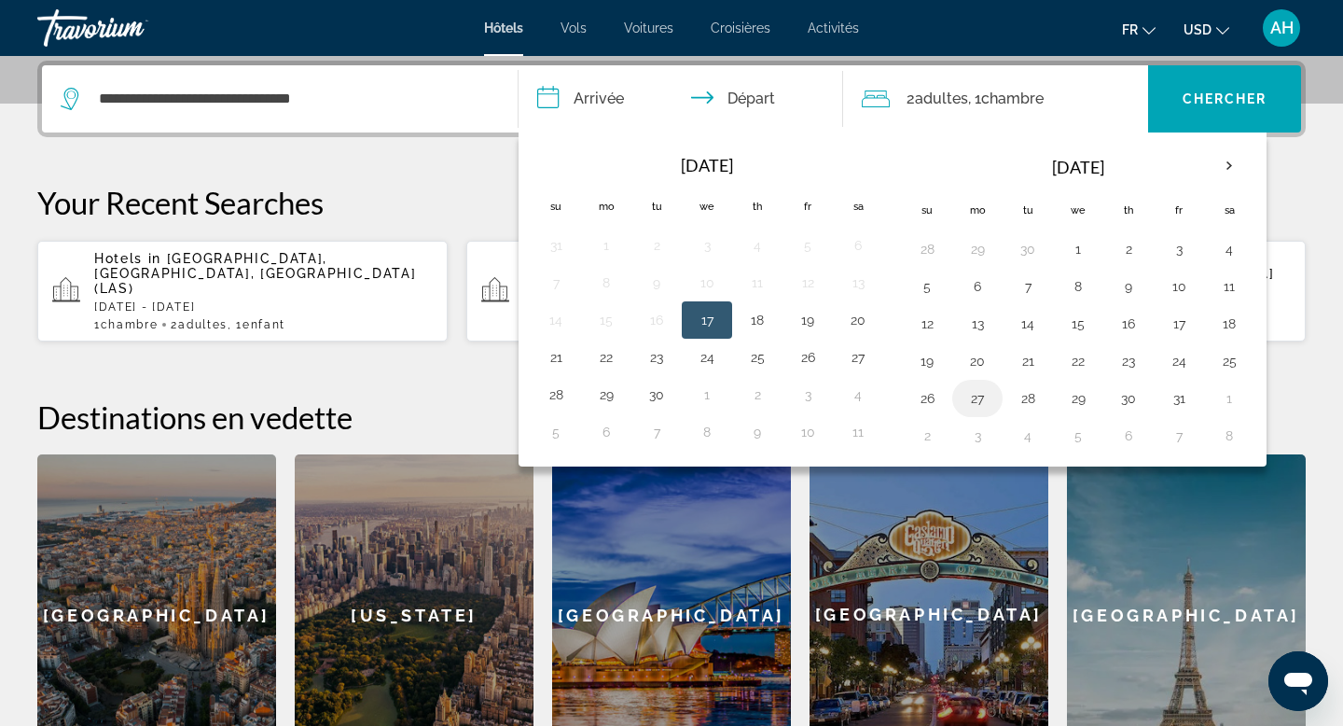
click at [981, 393] on button "27" at bounding box center [978, 398] width 30 height 26
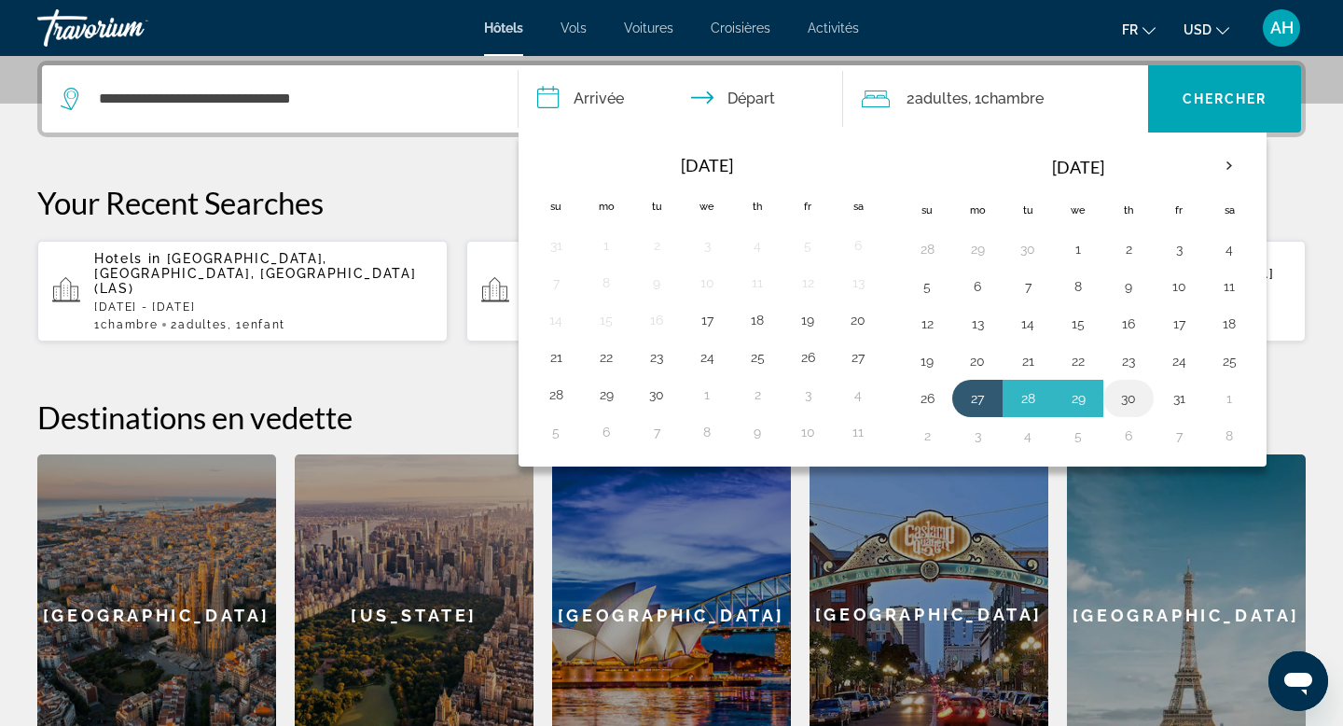
click at [1132, 398] on button "30" at bounding box center [1129, 398] width 30 height 26
type input "**********"
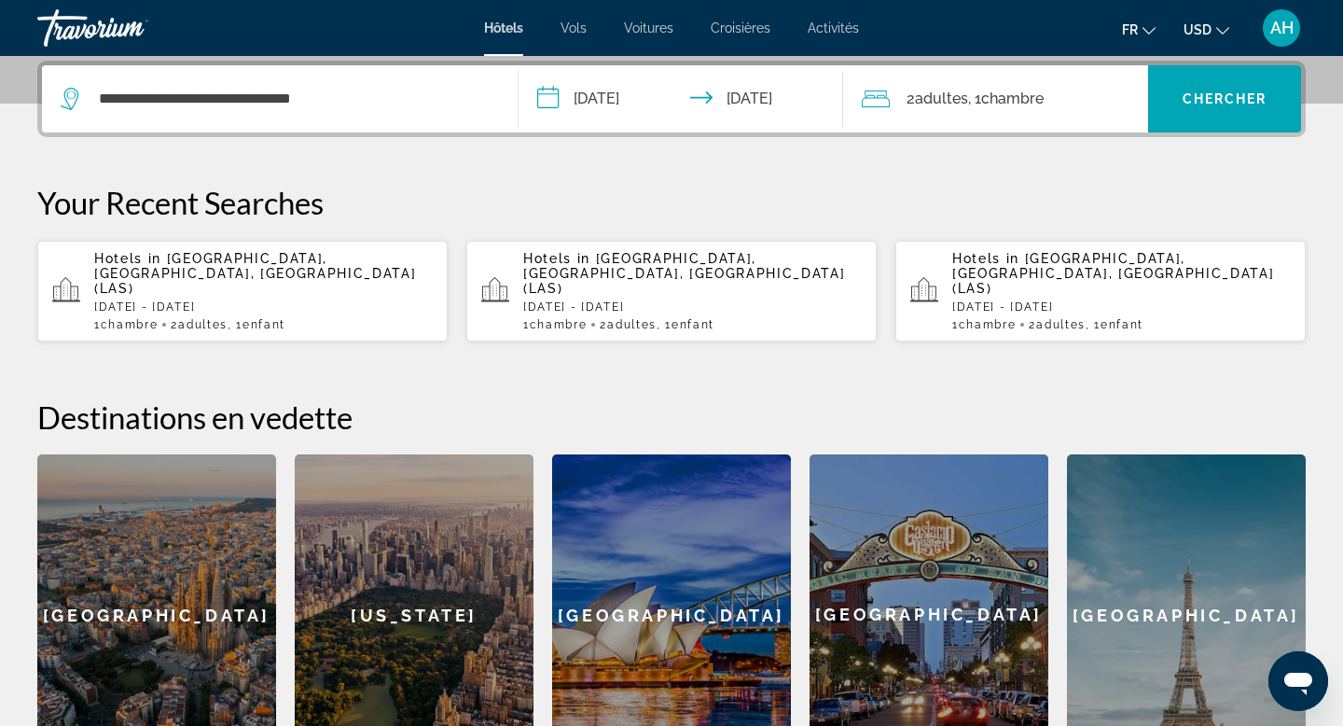
click at [1064, 114] on div "2 Adulte Adultes , 1 Chambre pièces" at bounding box center [1005, 98] width 287 height 67
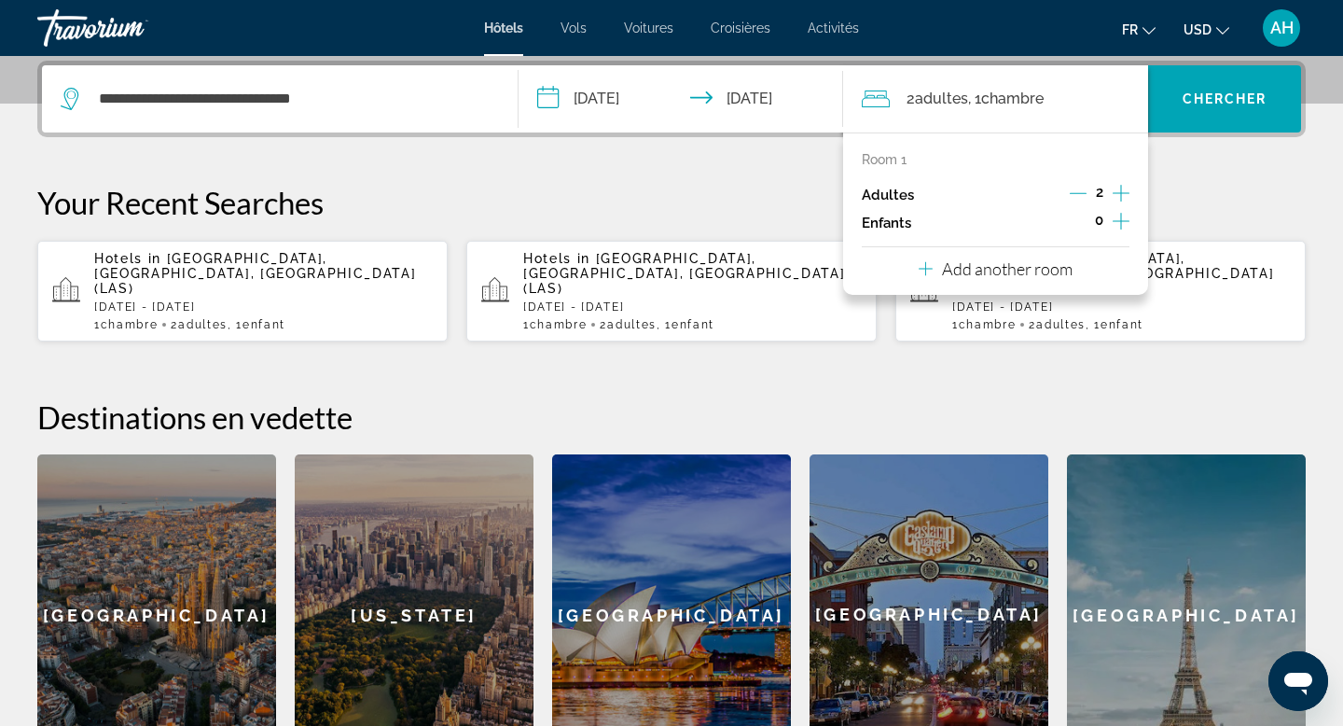
click at [1121, 220] on icon "Increment children" at bounding box center [1121, 221] width 17 height 17
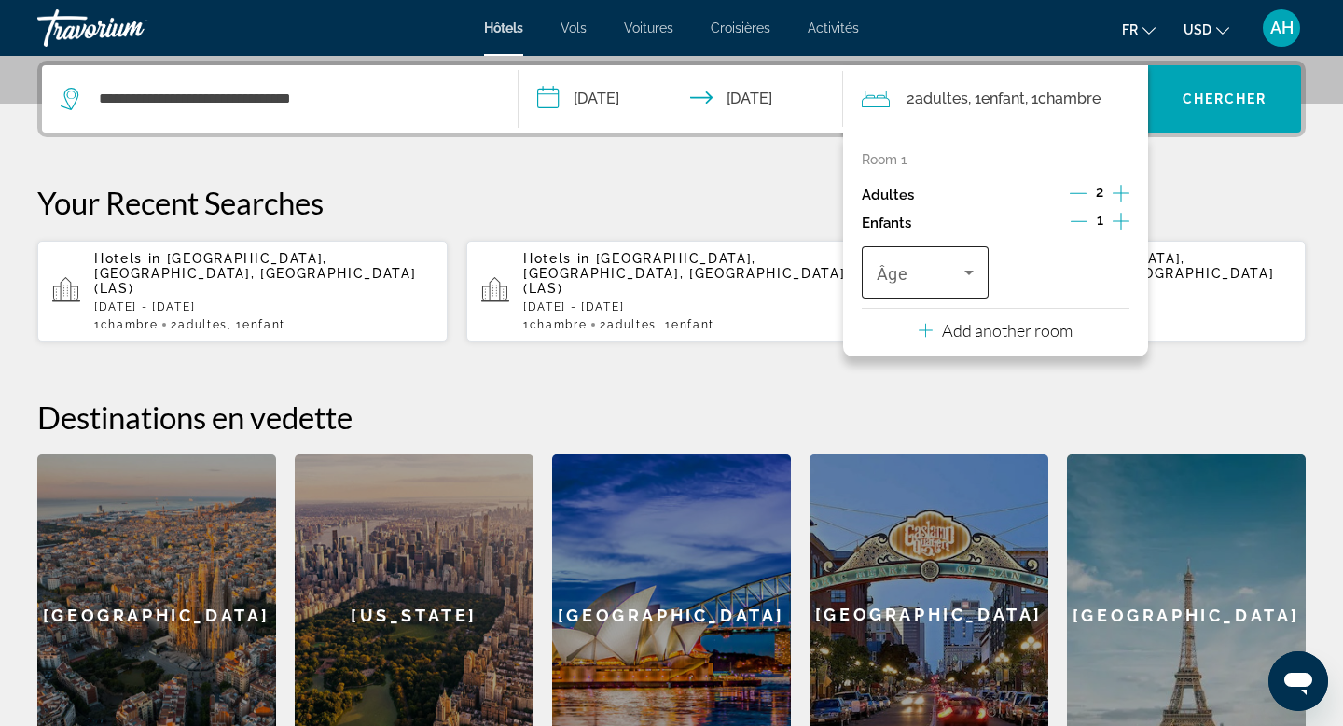
click at [942, 298] on div "Travelers: 2 adults, 1 child" at bounding box center [925, 272] width 97 height 52
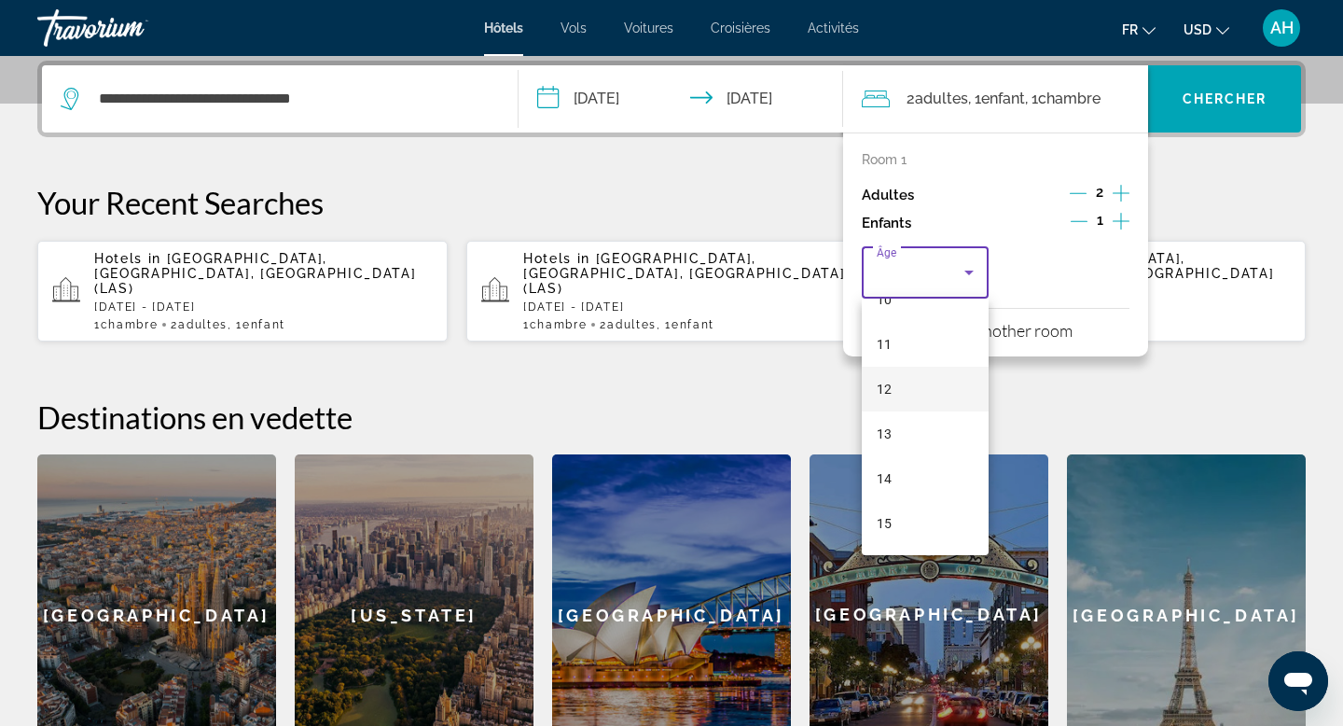
scroll to position [473, 0]
click at [891, 347] on mat-option "11" at bounding box center [925, 348] width 127 height 45
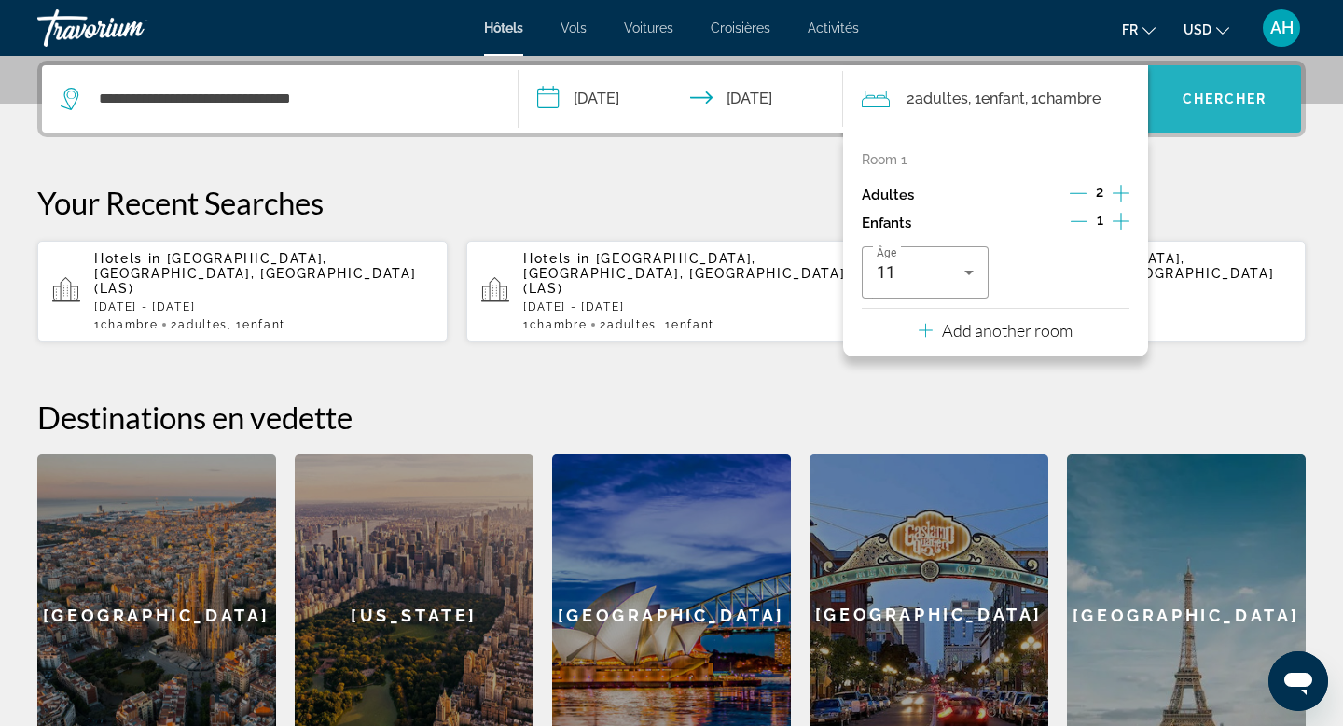
click at [1219, 104] on span "Chercher" at bounding box center [1225, 98] width 85 height 15
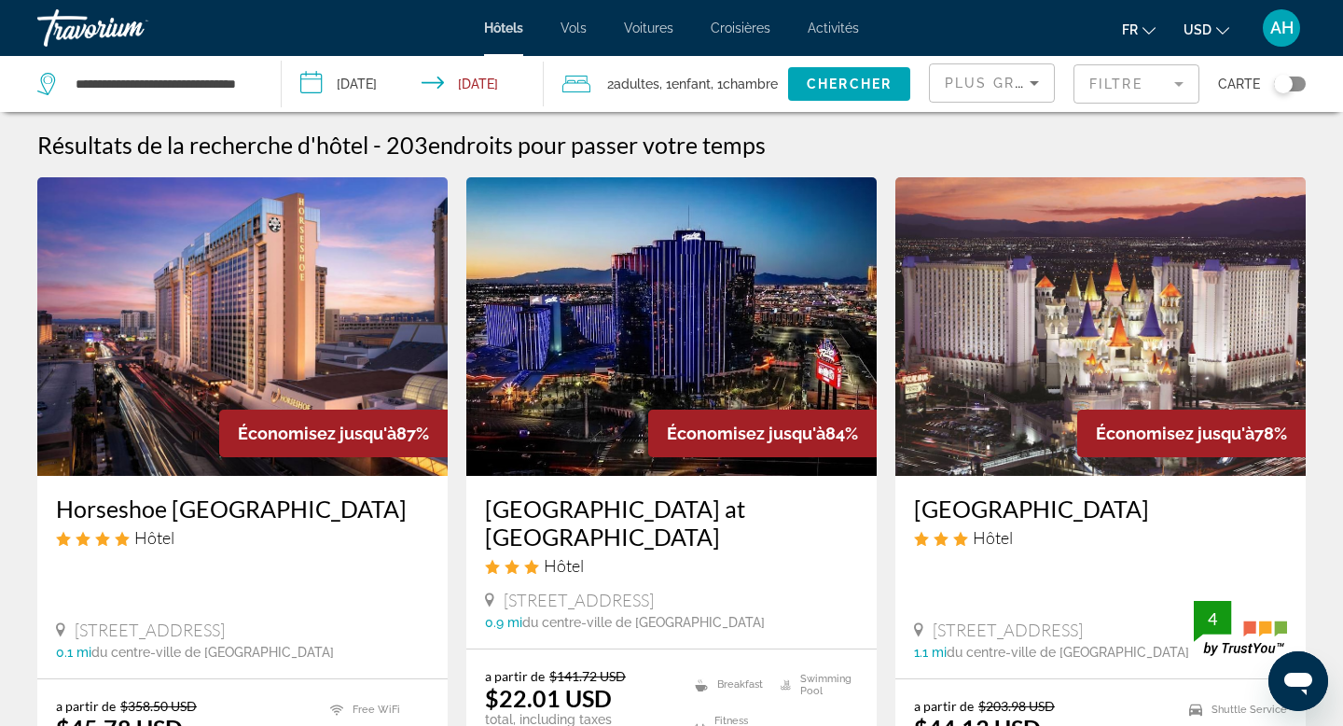
click at [729, 81] on span ", 1 Chambre pièces" at bounding box center [744, 84] width 67 height 26
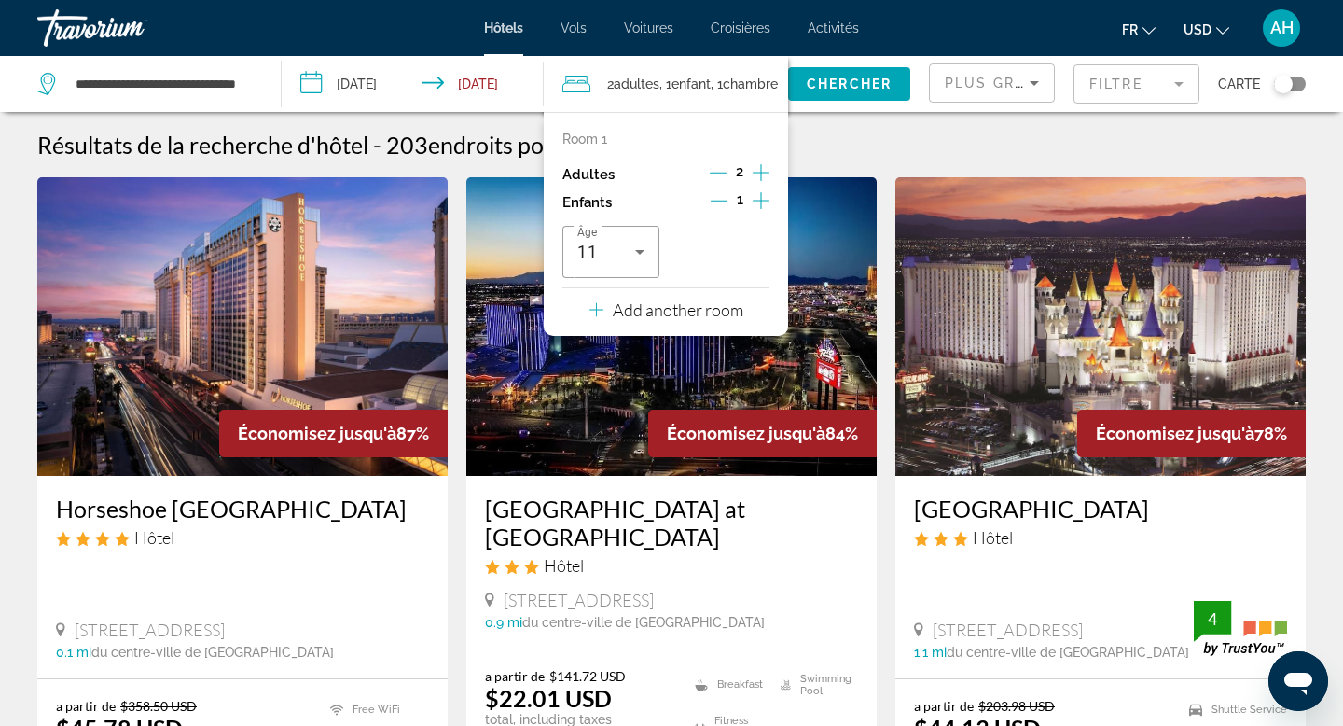
click at [701, 297] on button "Add another room" at bounding box center [667, 307] width 154 height 38
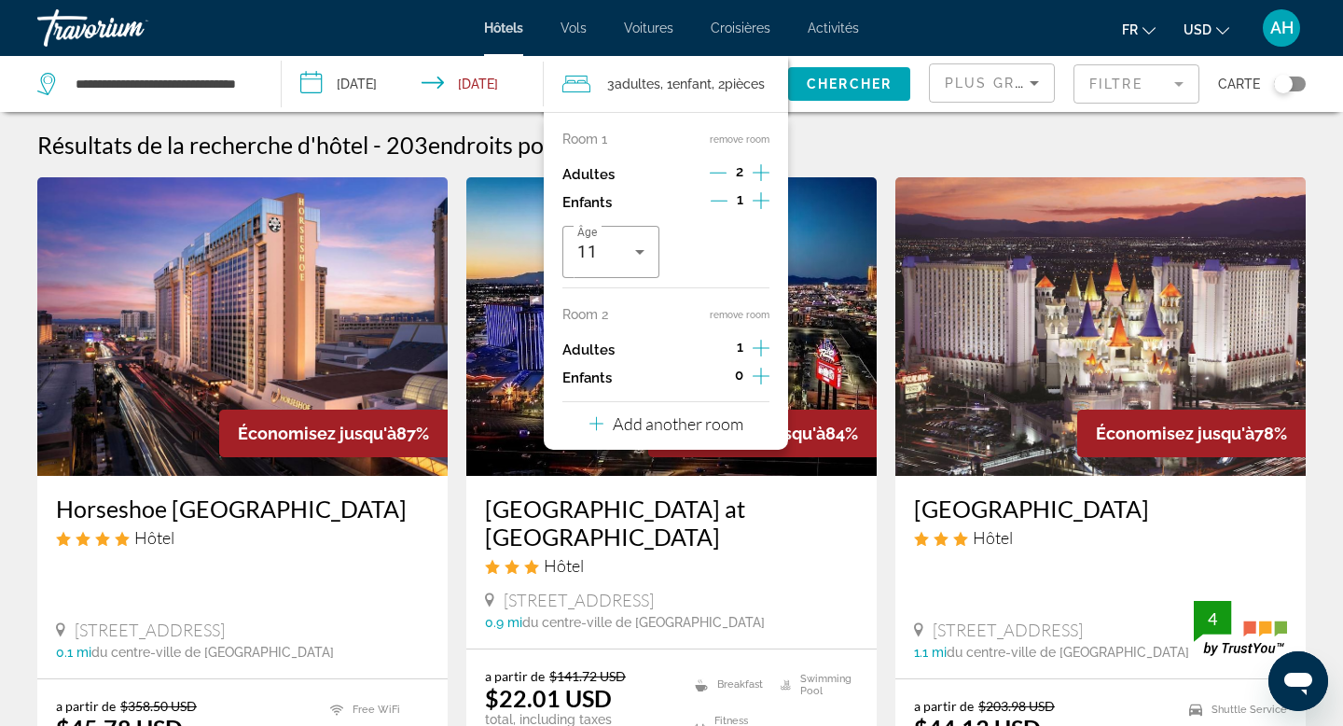
click at [757, 348] on icon "Increment adults" at bounding box center [761, 348] width 17 height 17
click at [764, 373] on icon "Increment children" at bounding box center [761, 376] width 17 height 22
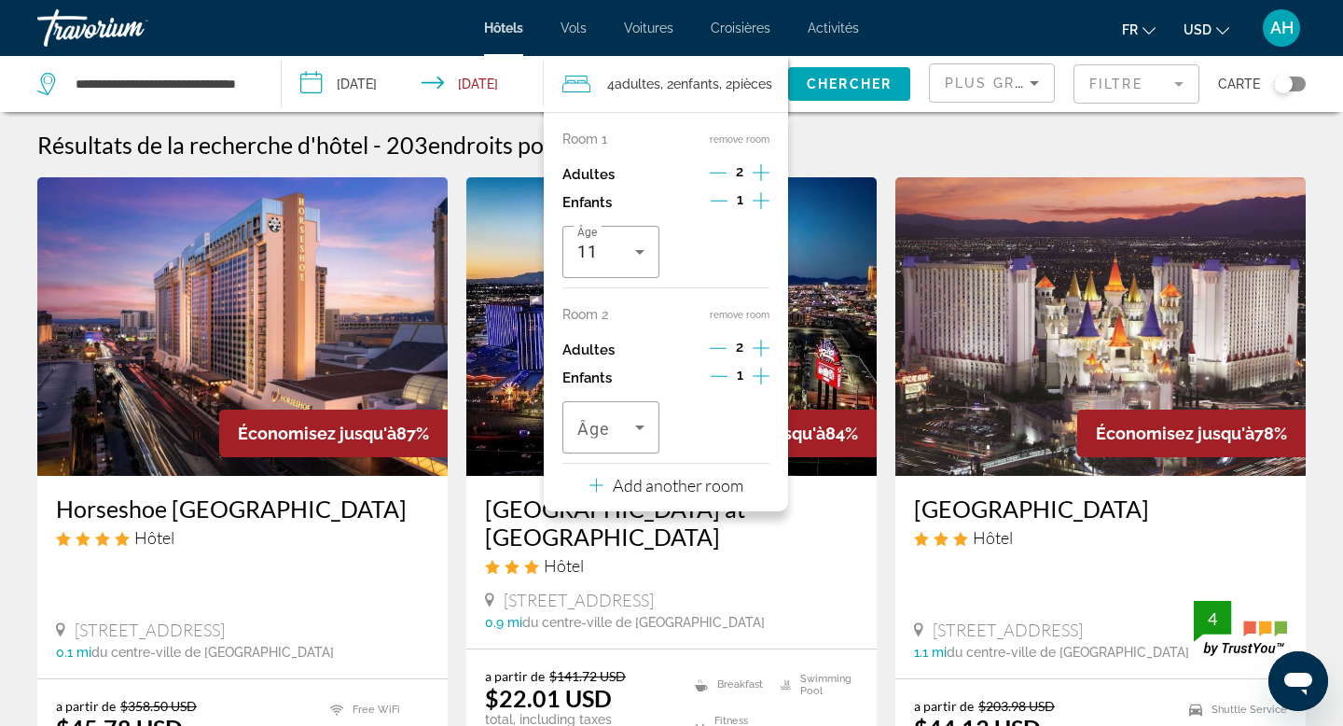
click at [764, 373] on icon "Increment children" at bounding box center [761, 376] width 17 height 22
click at [633, 413] on div "Travelers: 4 adults, 3 children" at bounding box center [610, 427] width 66 height 52
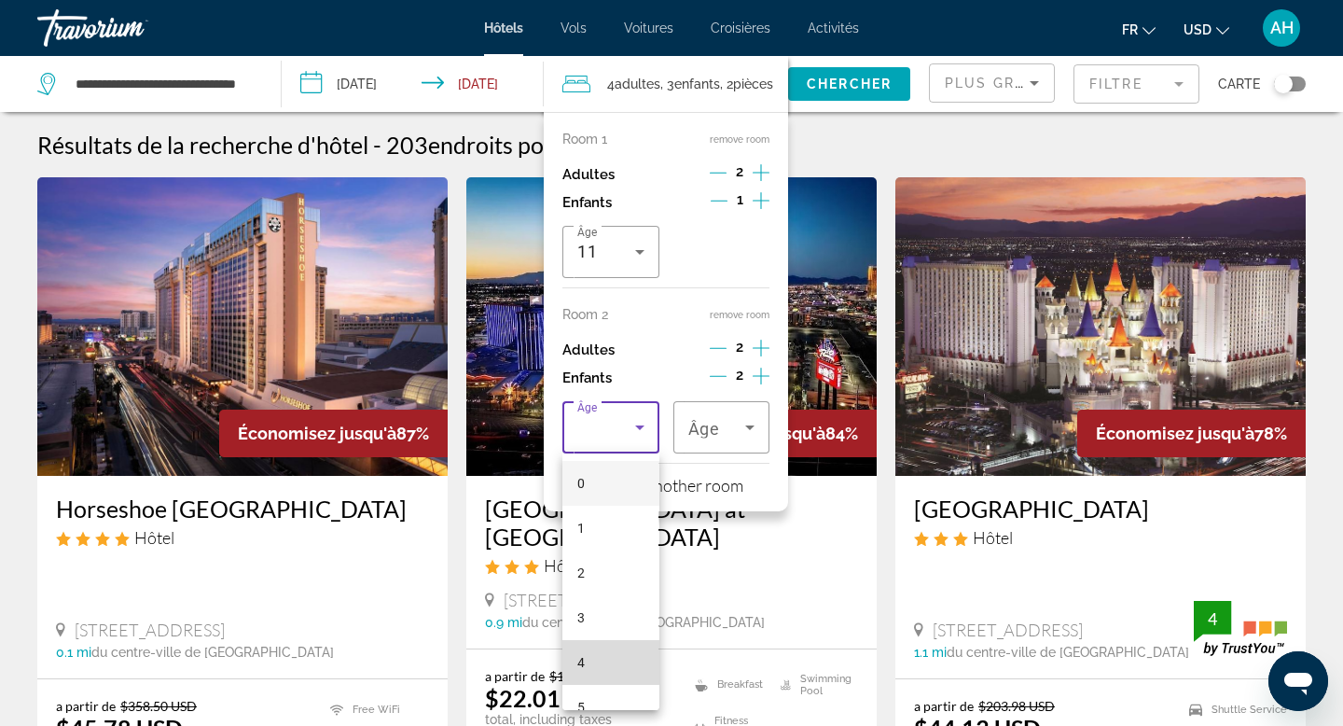
click at [595, 655] on mat-option "4" at bounding box center [610, 662] width 96 height 45
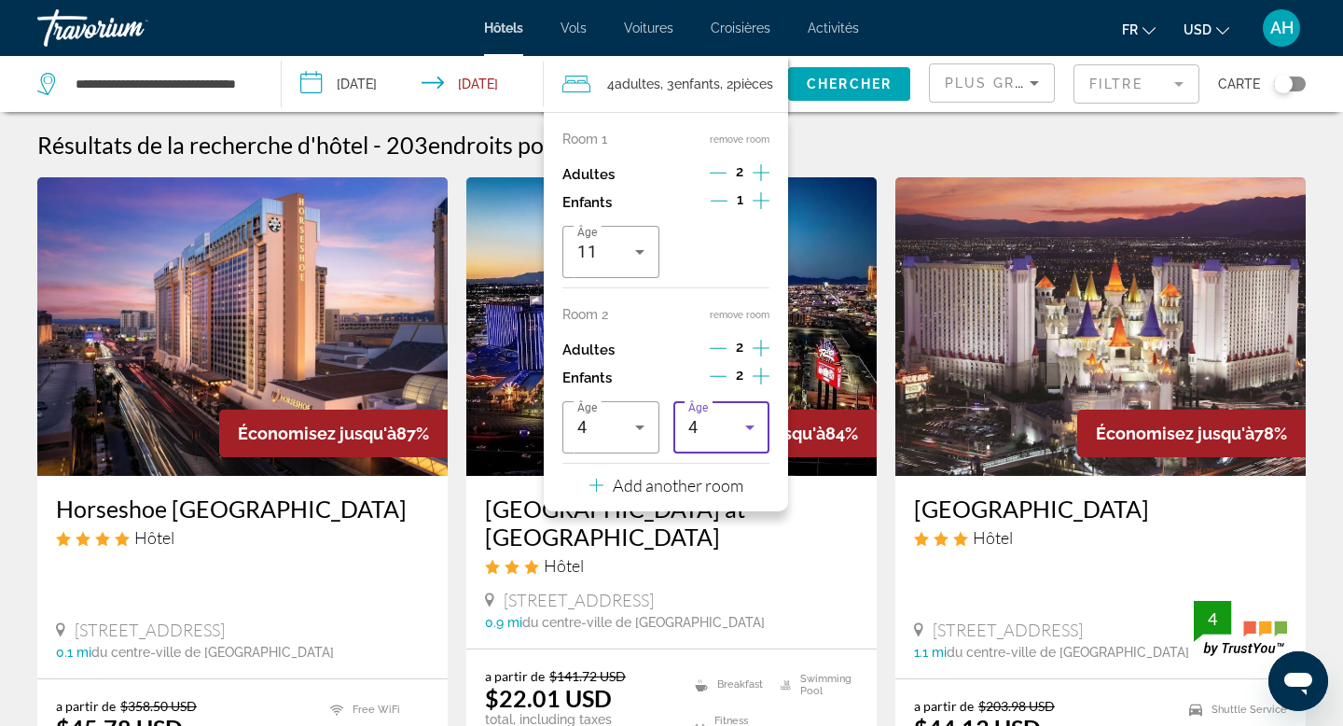
click at [734, 424] on div "4" at bounding box center [716, 427] width 57 height 22
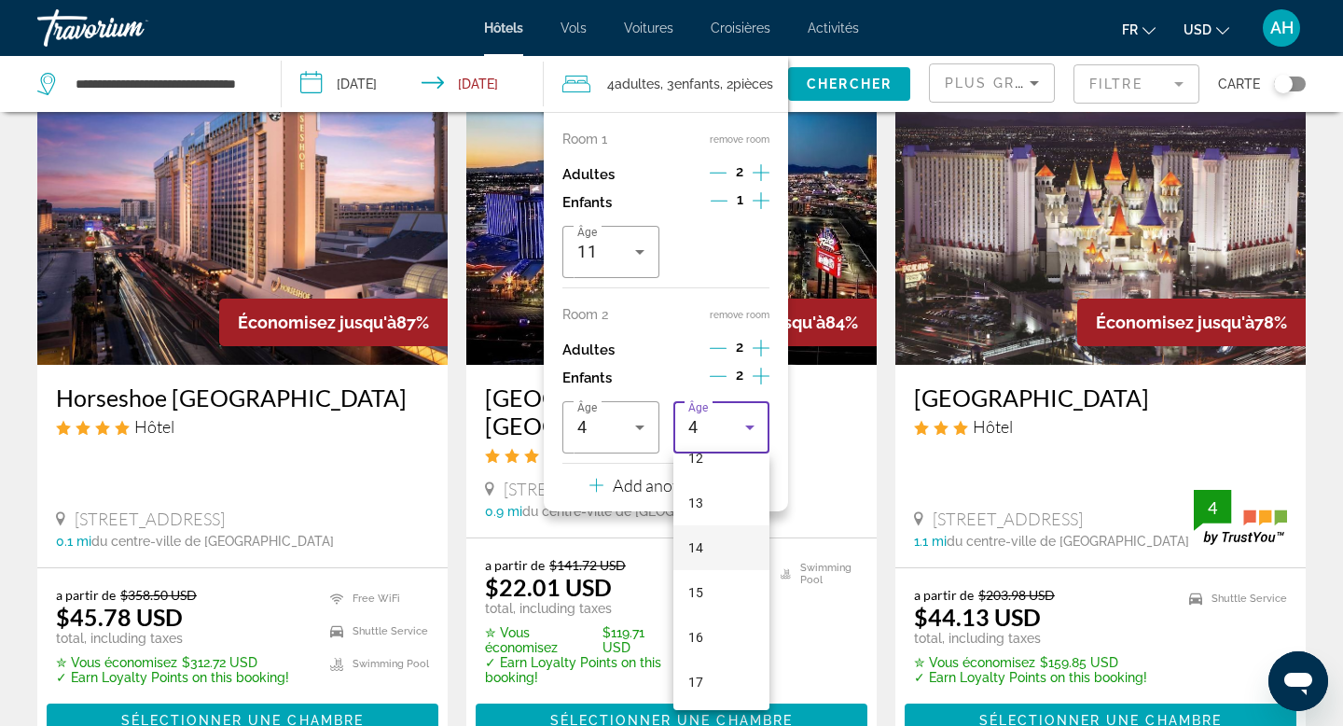
scroll to position [564, 0]
click at [743, 423] on div at bounding box center [671, 363] width 1343 height 726
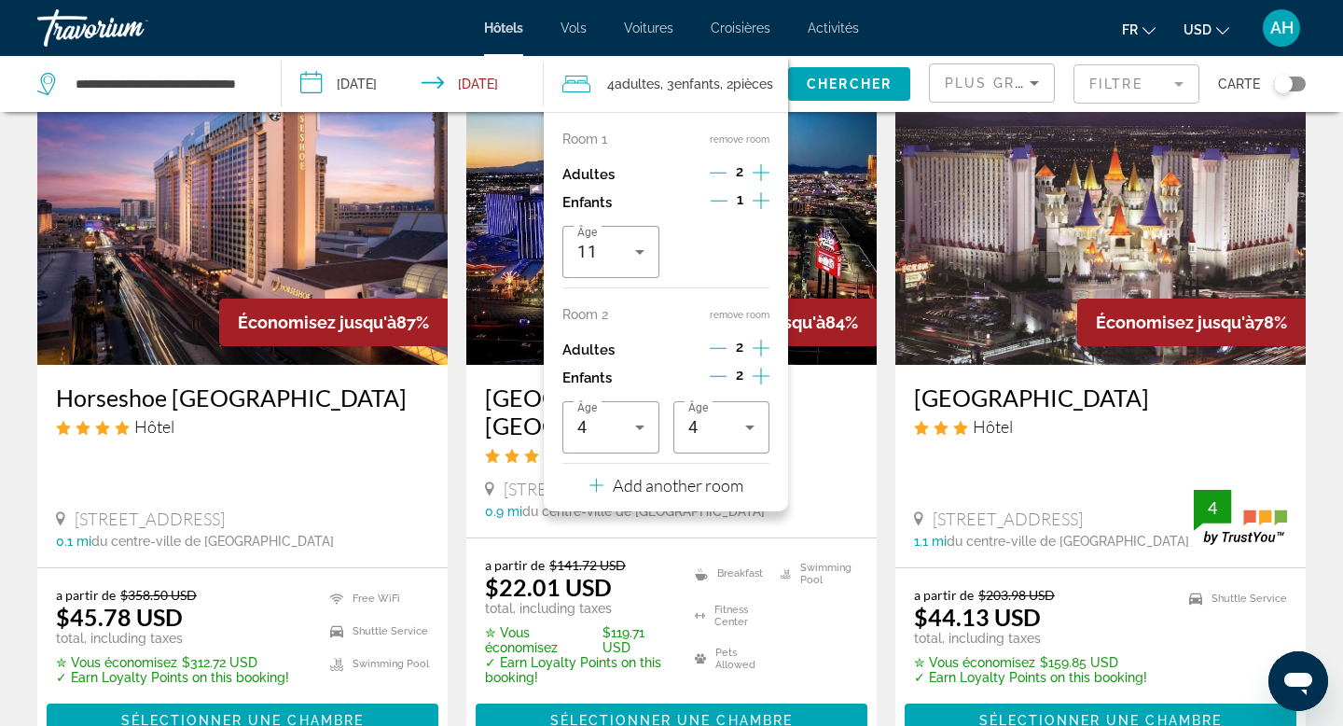
click at [743, 423] on icon "Travelers: 4 adults, 3 children" at bounding box center [750, 427] width 22 height 22
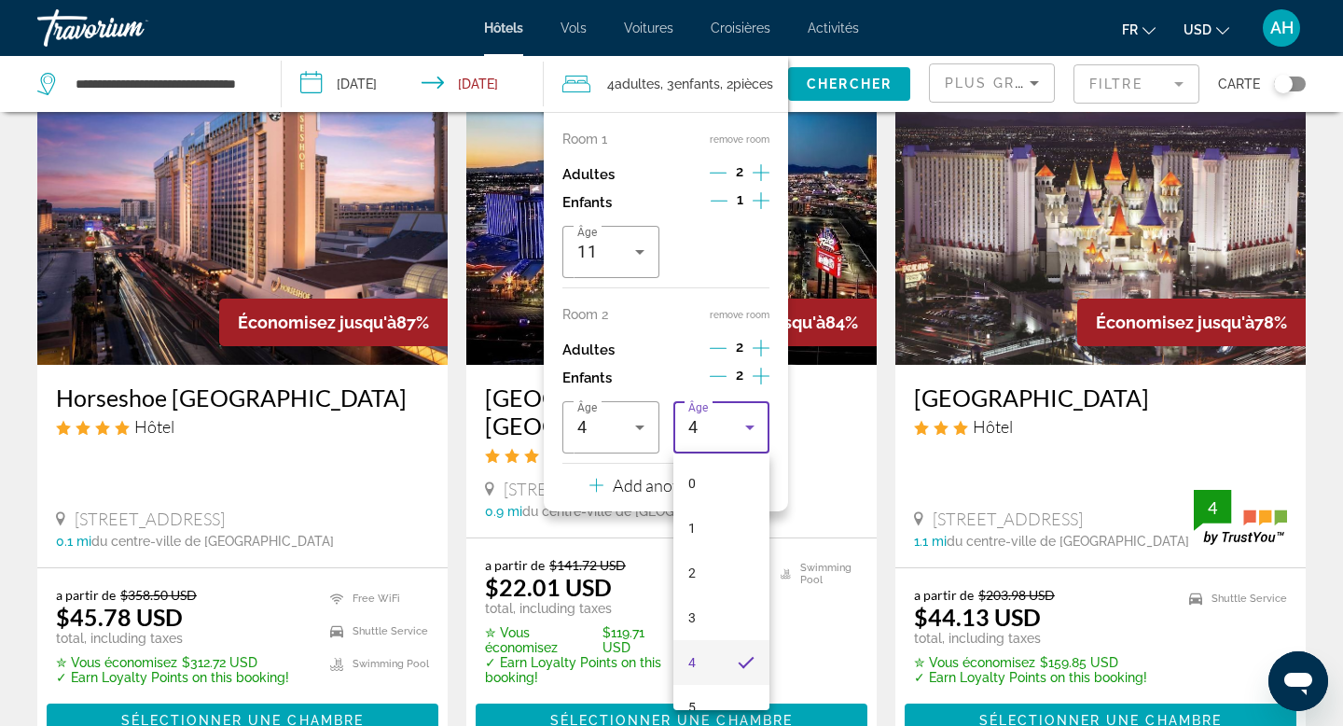
click at [717, 377] on div at bounding box center [671, 363] width 1343 height 726
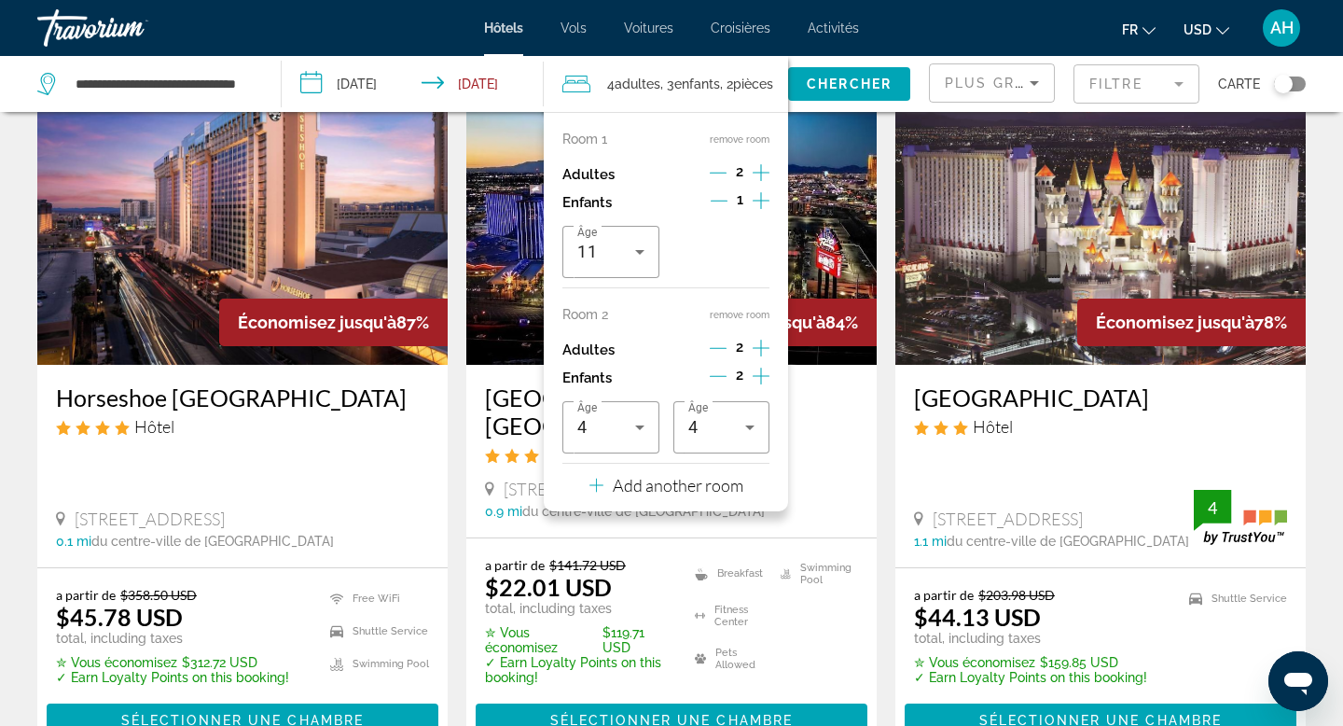
click at [717, 377] on icon "Decrement children" at bounding box center [718, 376] width 17 height 17
click at [823, 78] on span "Chercher" at bounding box center [849, 83] width 85 height 15
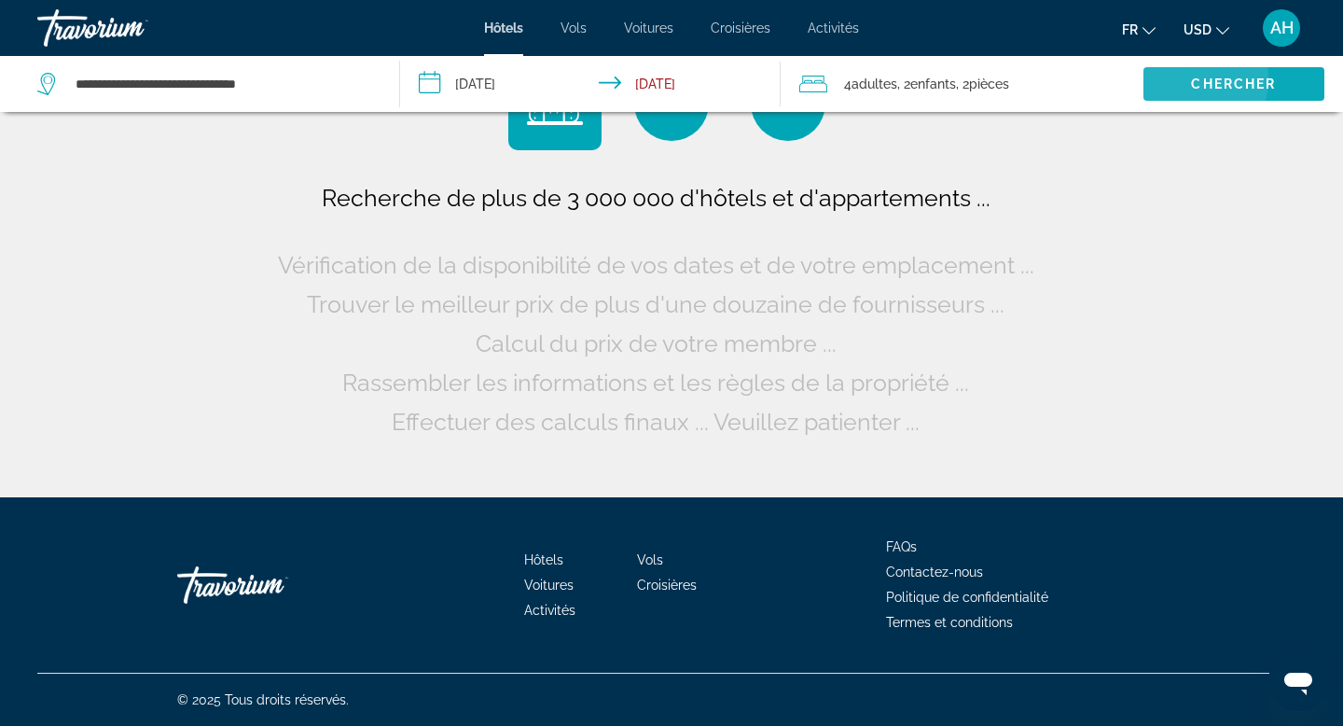
scroll to position [0, 0]
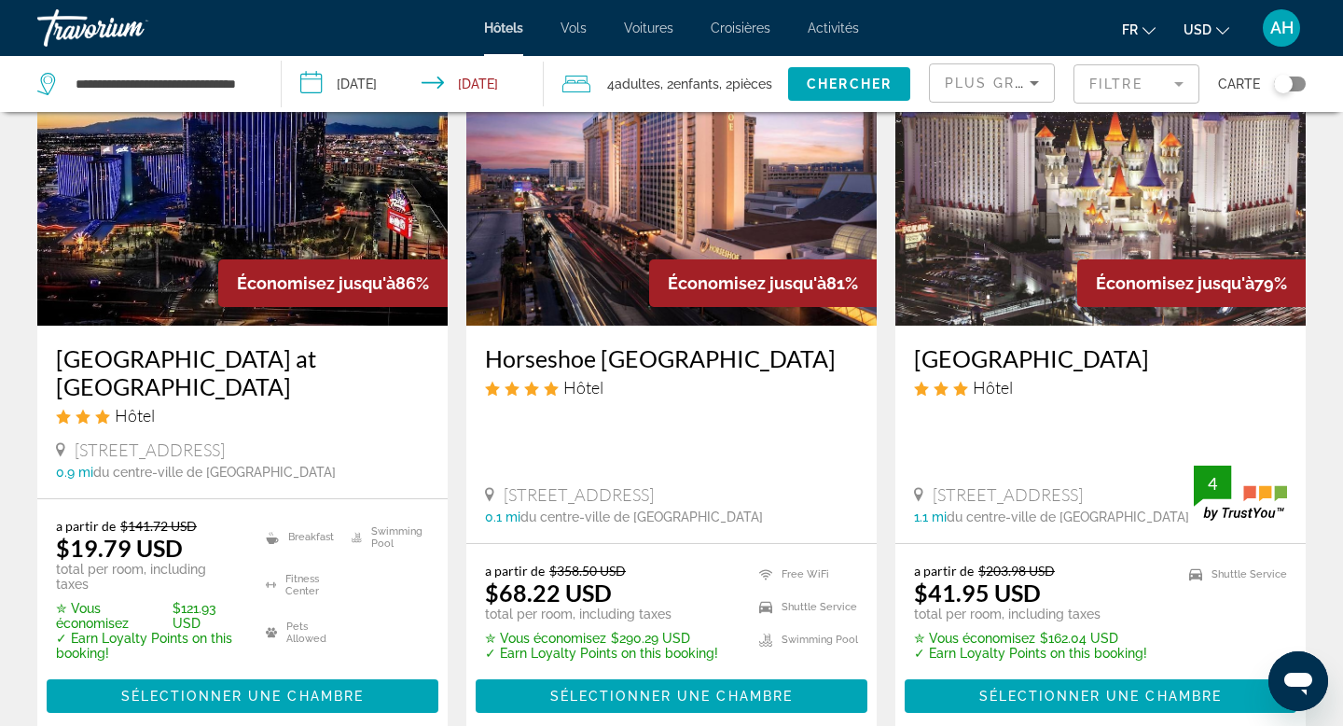
scroll to position [152, 0]
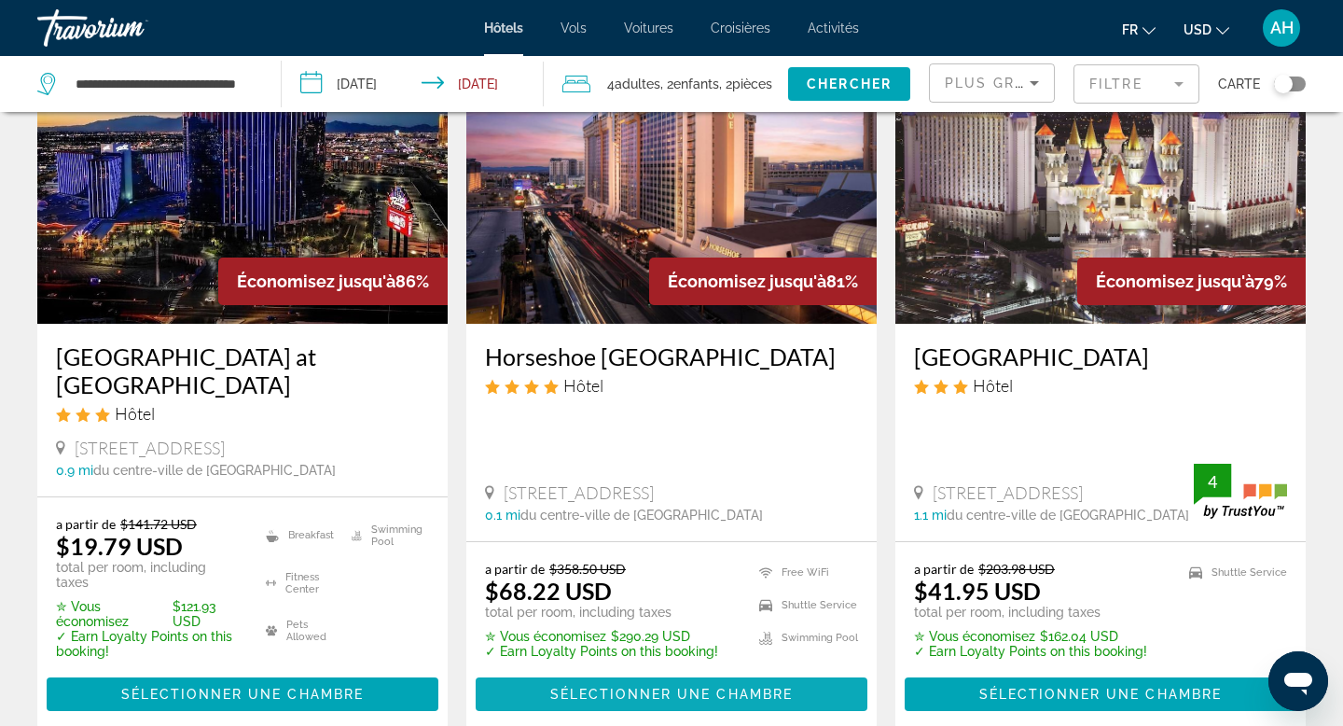
click at [600, 687] on span "Sélectionner une chambre" at bounding box center [671, 694] width 243 height 15
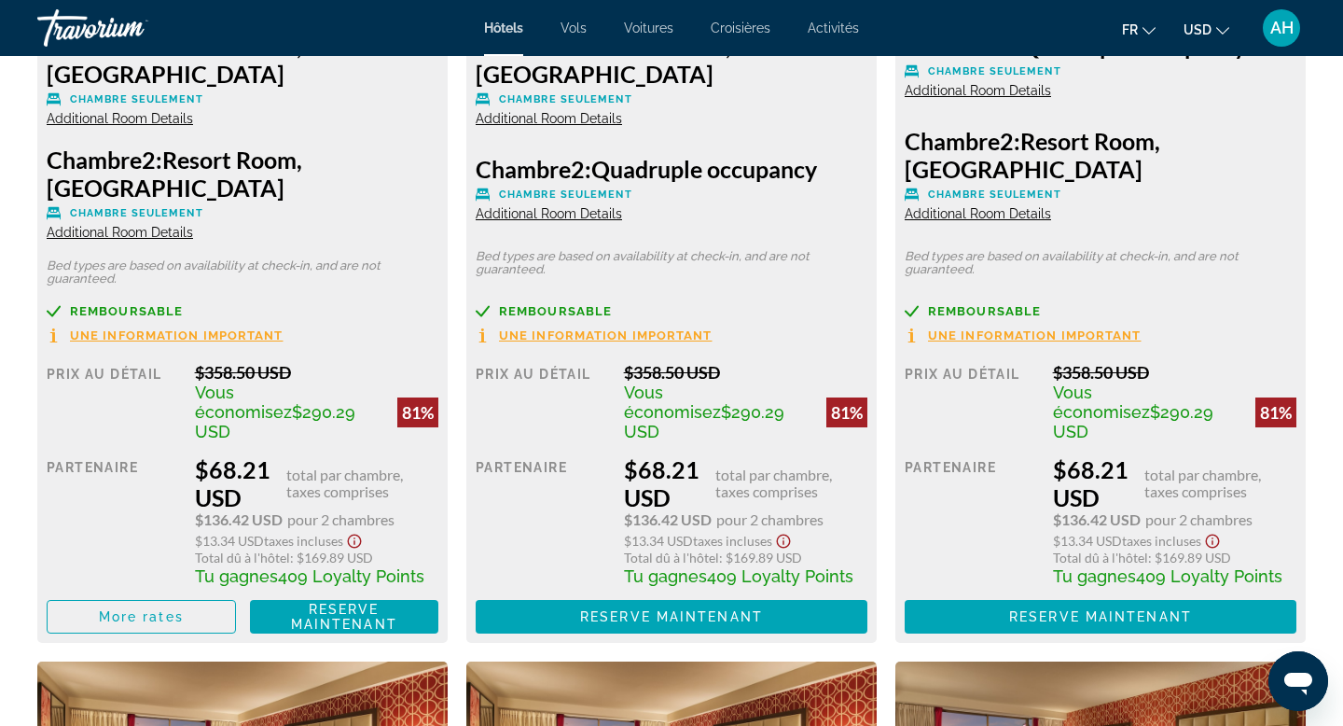
scroll to position [2883, 0]
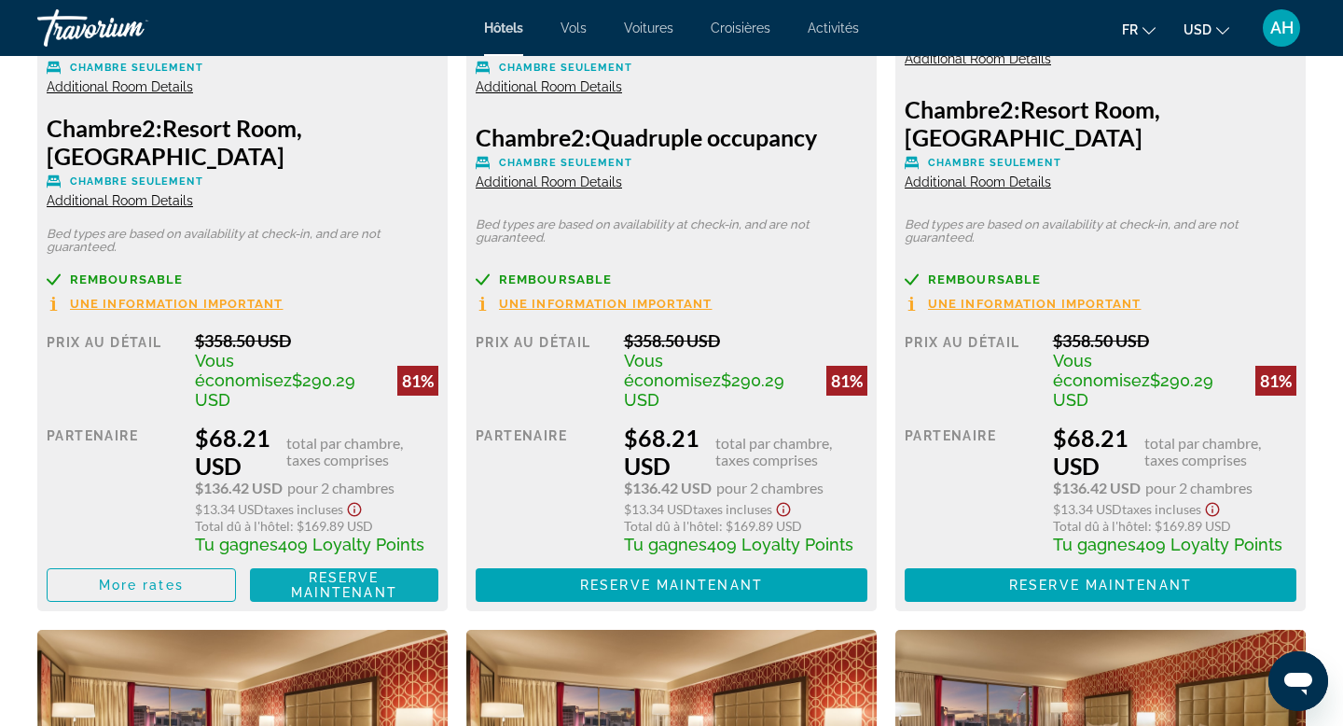
click at [319, 578] on span "Reserve maintenant" at bounding box center [344, 585] width 106 height 30
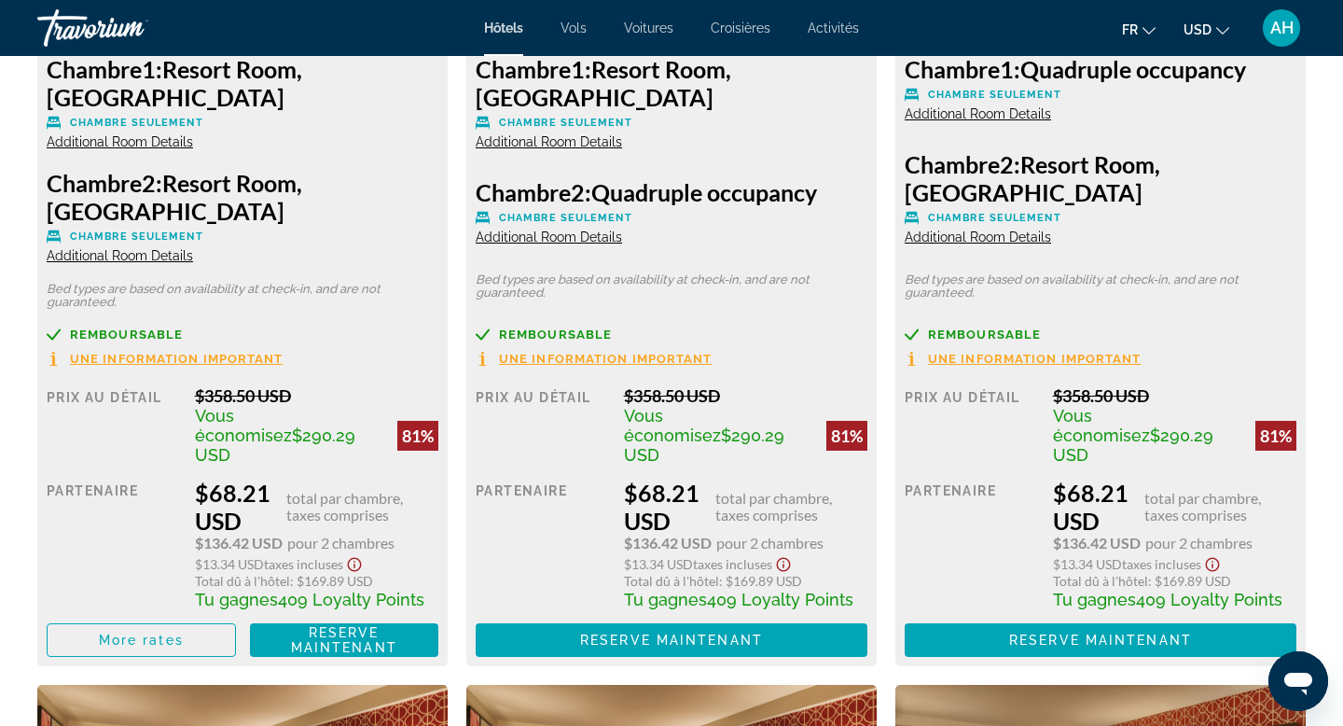
scroll to position [2832, 0]
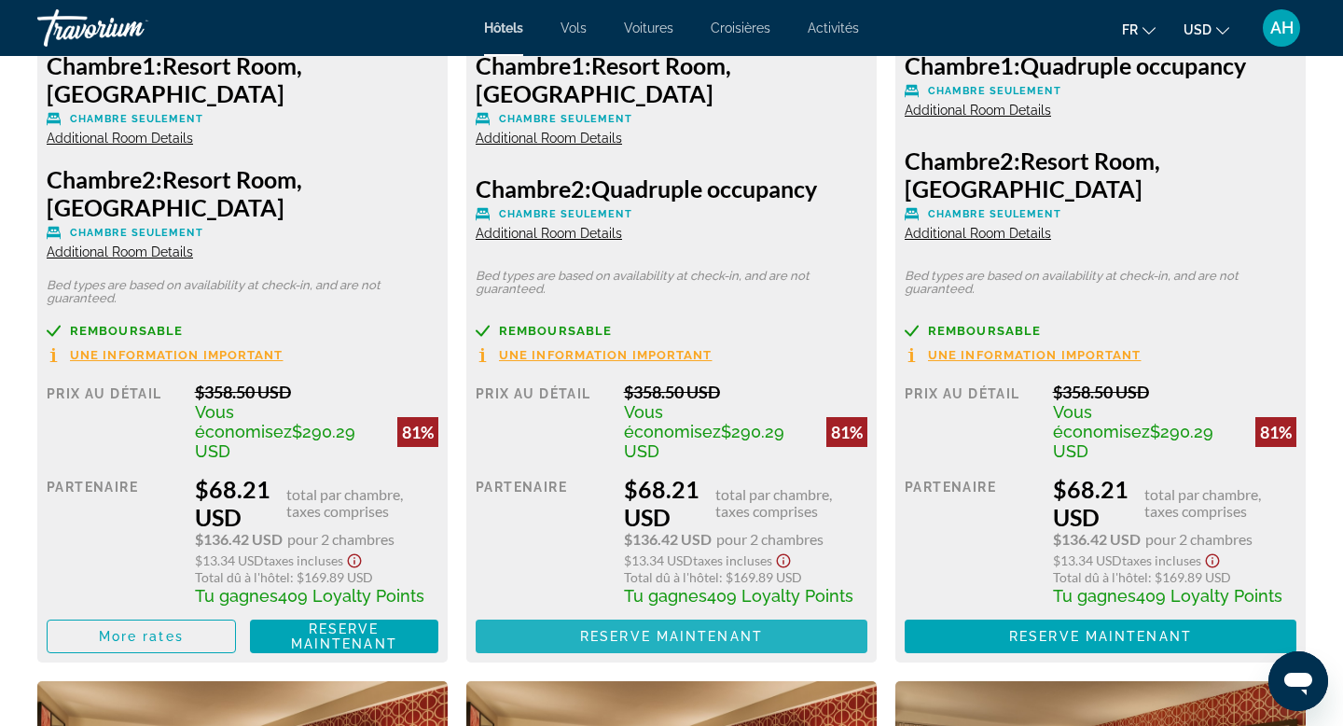
click at [610, 614] on span "Main content" at bounding box center [672, 636] width 392 height 45
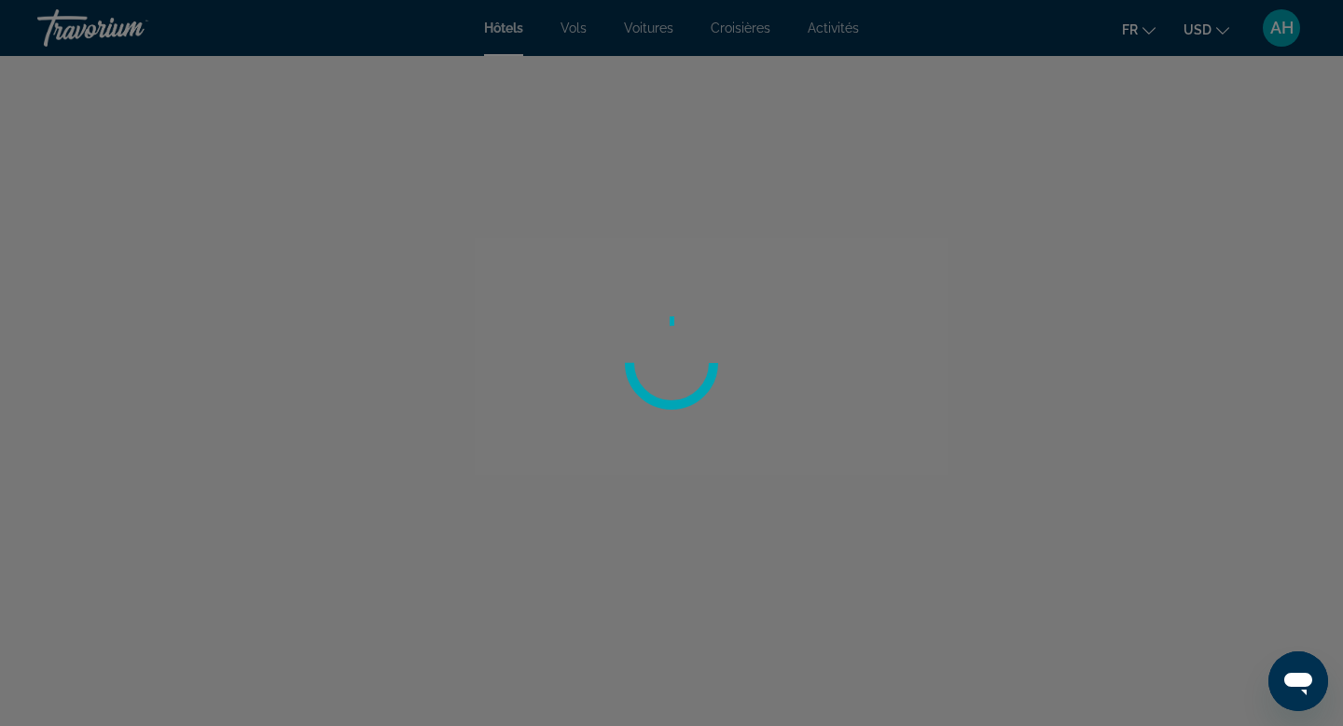
scroll to position [141, 0]
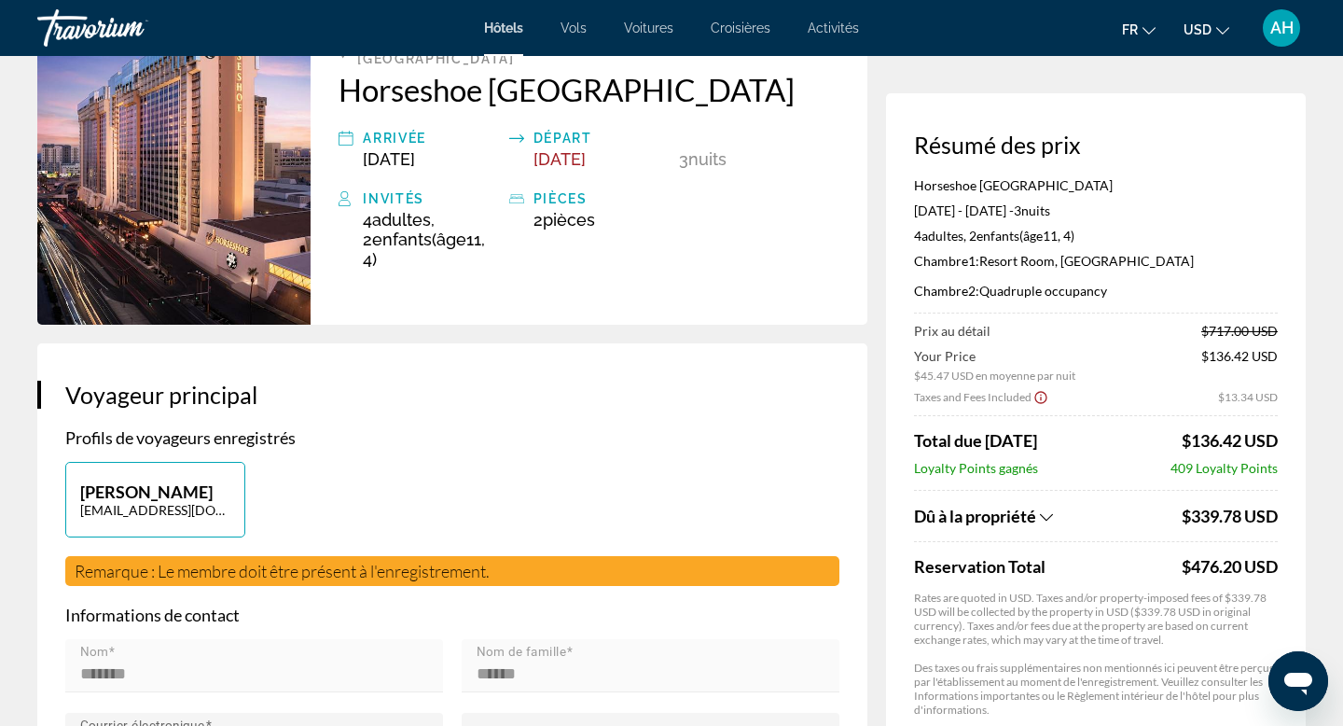
click at [1024, 520] on span "Dû à la propriété" at bounding box center [975, 516] width 122 height 21
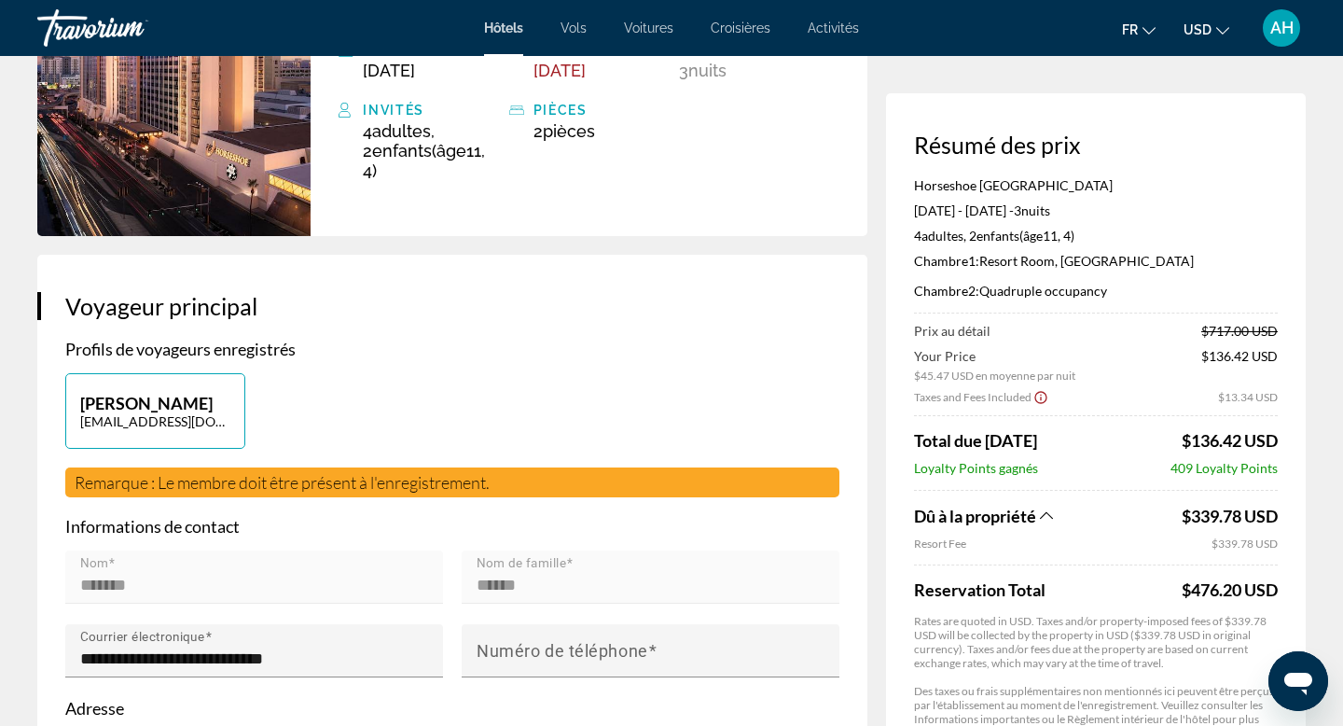
scroll to position [0, 0]
